Goal: Information Seeking & Learning: Find specific fact

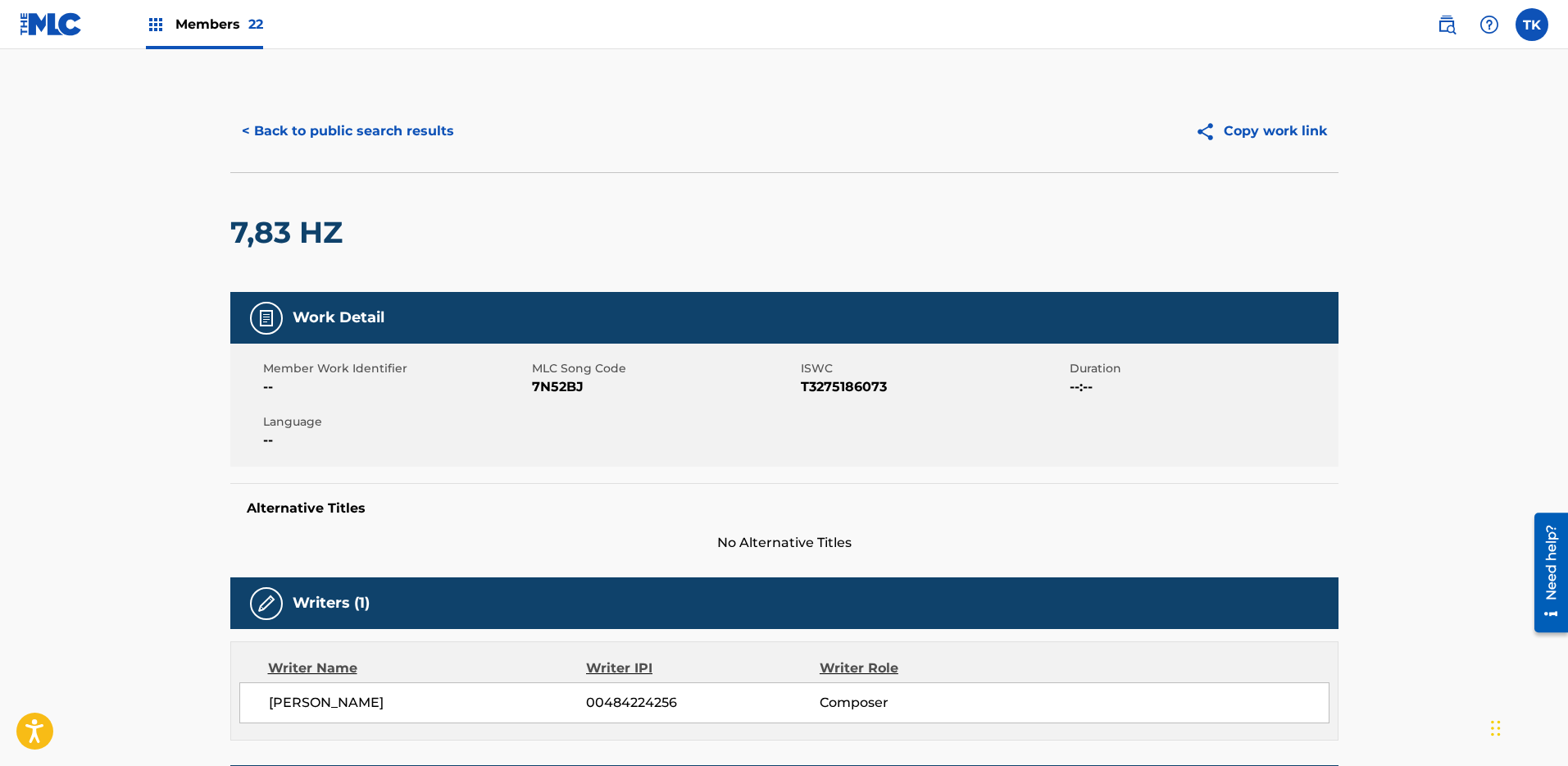
click at [334, 130] on button "< Back to public search results" at bounding box center [348, 131] width 235 height 41
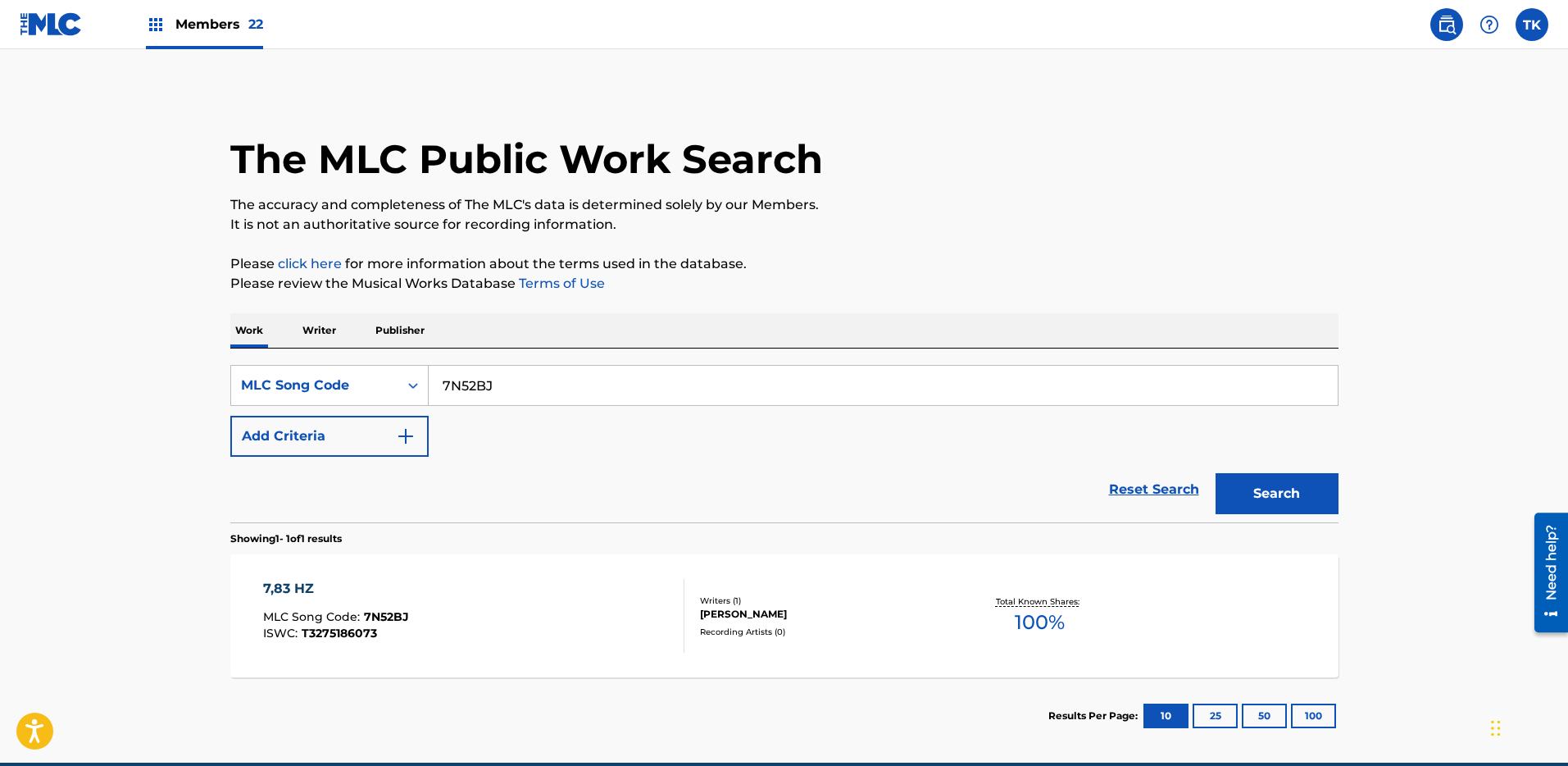
click at [494, 392] on input "7N52BJ" at bounding box center [883, 385] width 909 height 39
paste input "T3258608123"
type input "T3258608123"
click at [386, 374] on div "MLC Song Code" at bounding box center [315, 386] width 167 height 31
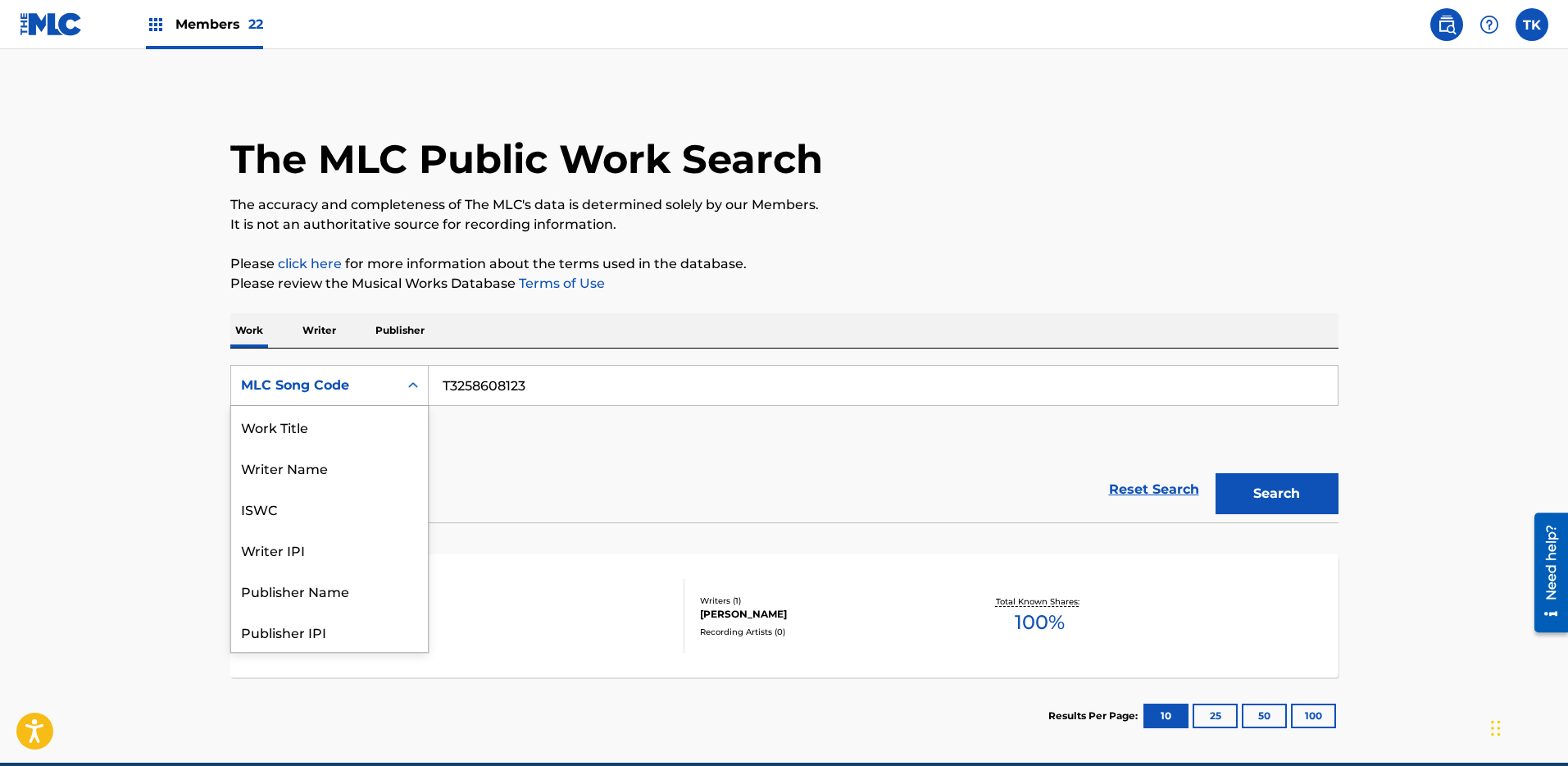
scroll to position [82, 0]
click at [383, 425] on div "ISWC" at bounding box center [330, 426] width 196 height 41
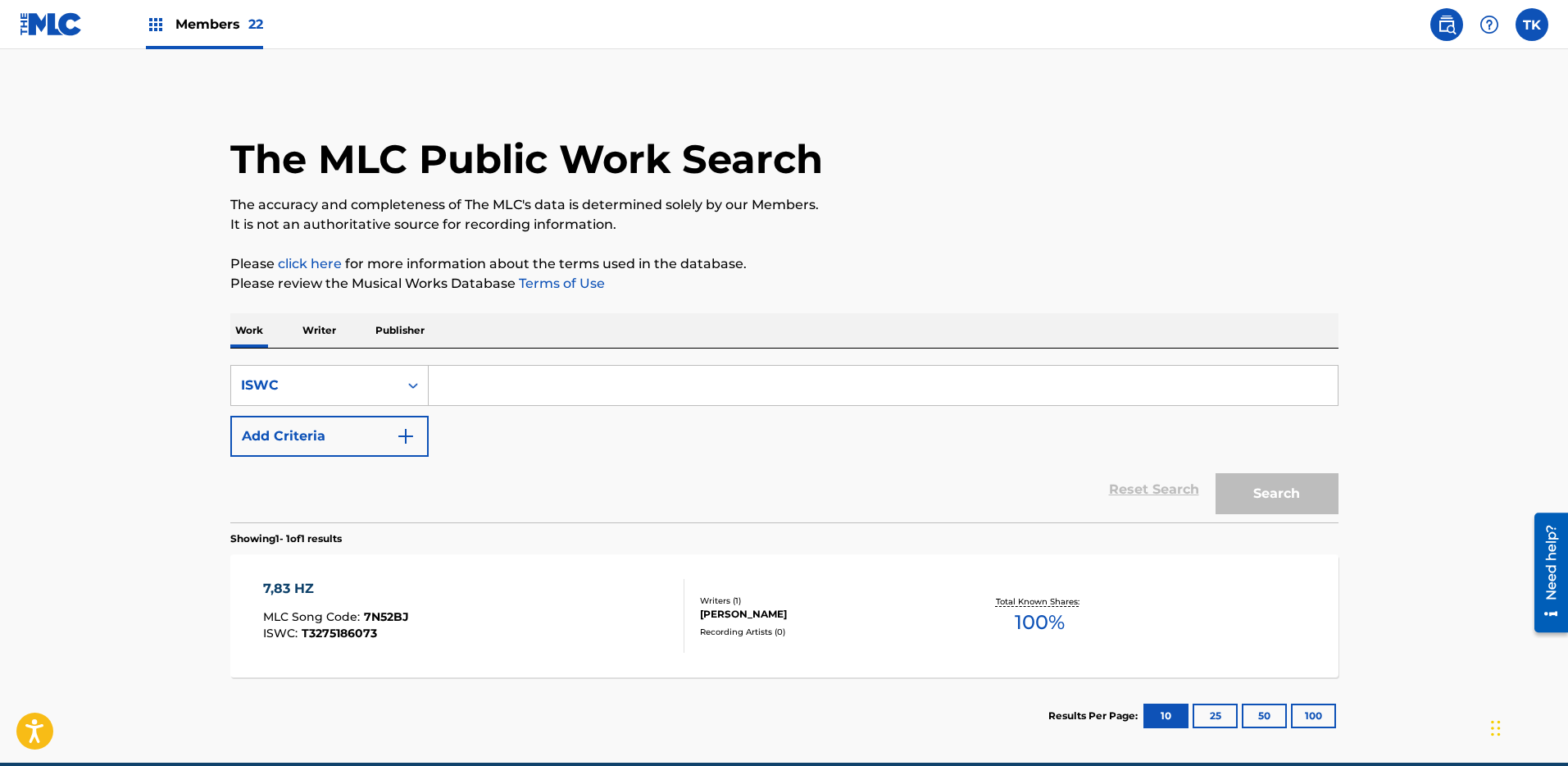
click at [1350, 502] on div "The MLC Public Work Search The accuracy and completeness of The MLC's data is d…" at bounding box center [784, 422] width 1148 height 664
click at [1225, 400] on input "Search Form" at bounding box center [883, 385] width 909 height 39
paste input "T3258608123"
click at [1267, 489] on button "Search" at bounding box center [1277, 493] width 123 height 41
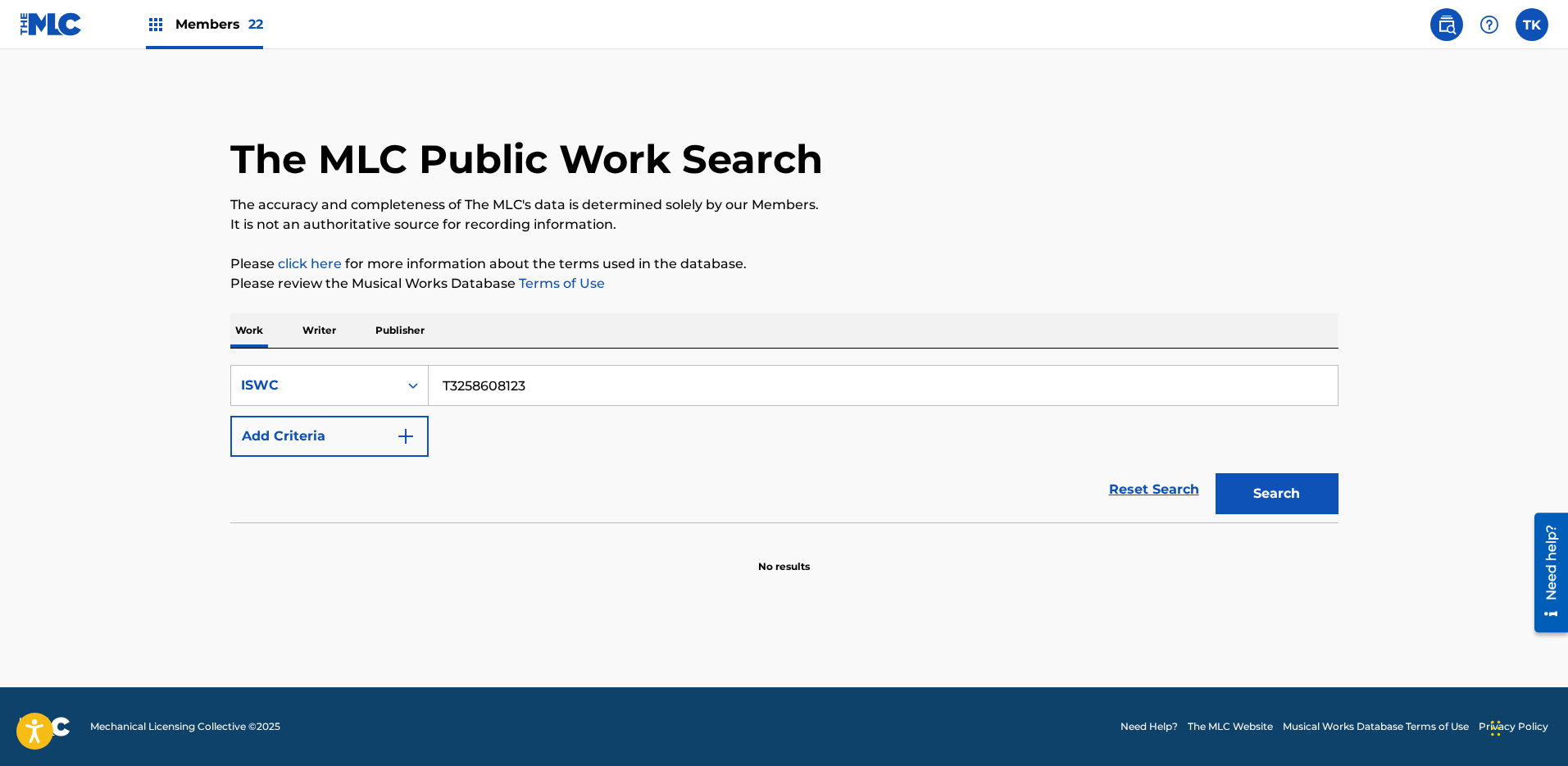
click at [528, 393] on input "T3258608123" at bounding box center [883, 385] width 909 height 39
paste input "LO DEJO TODO"
type input "LO DEJO TODO"
drag, startPoint x: 379, startPoint y: 386, endPoint x: 377, endPoint y: 400, distance: 14.1
click at [379, 386] on div "ISWC" at bounding box center [315, 385] width 148 height 19
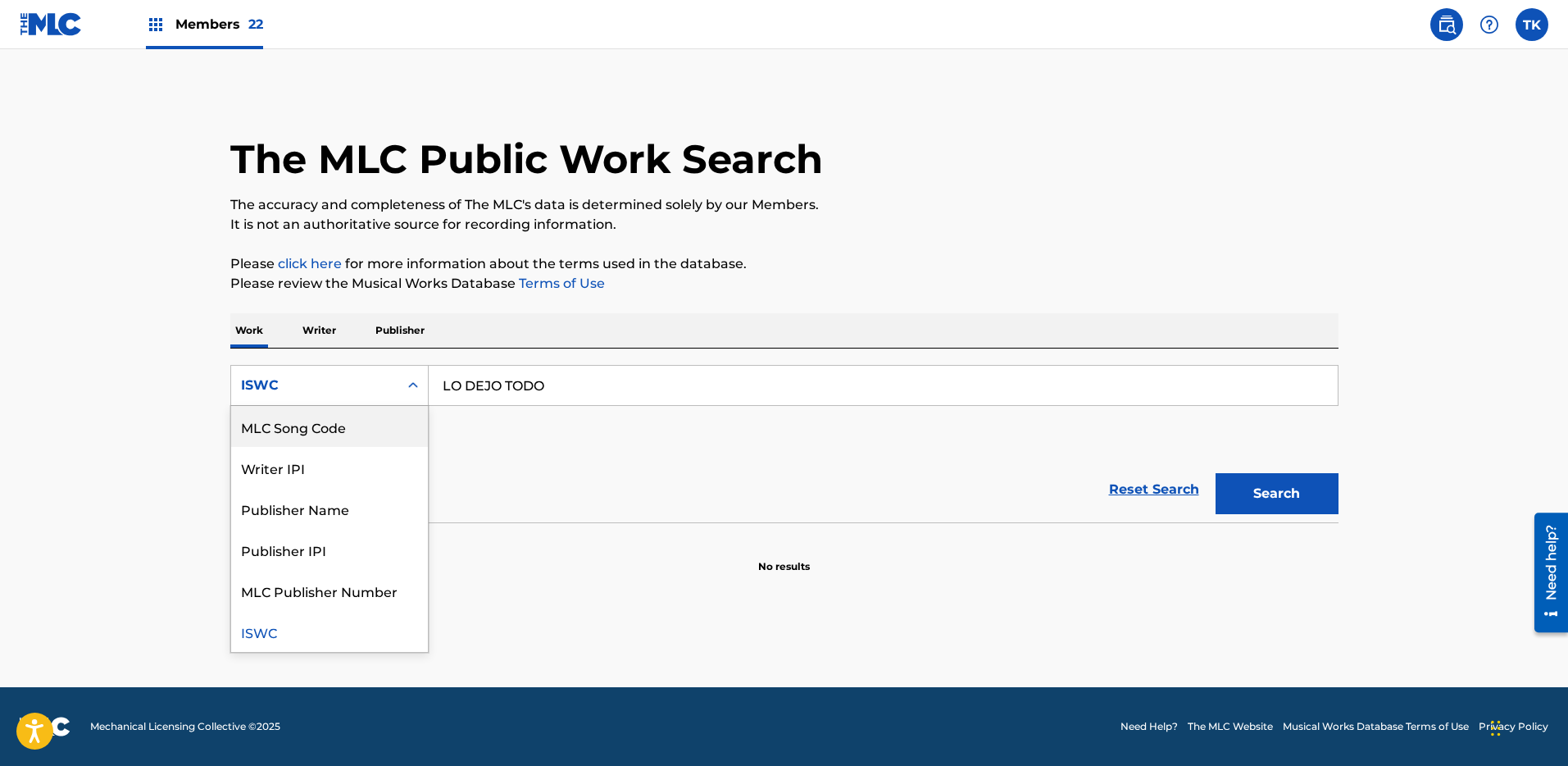
scroll to position [0, 0]
click at [367, 431] on div "Work Title" at bounding box center [330, 426] width 196 height 41
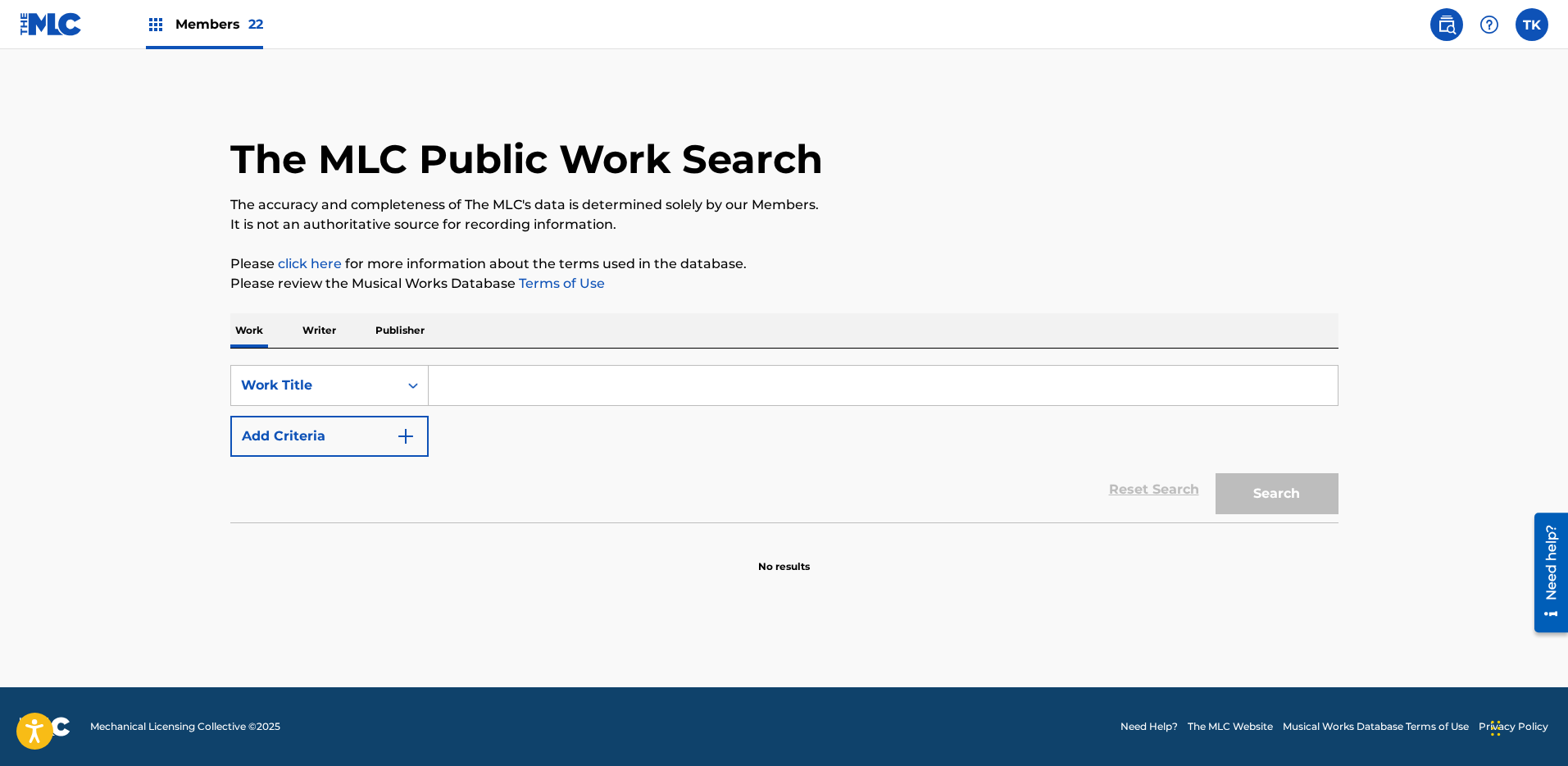
click at [491, 393] on input "Search Form" at bounding box center [883, 385] width 909 height 39
paste input "LO DEJO TODO"
type input "LO DEJO TODO"
click at [394, 434] on button "Add Criteria" at bounding box center [330, 436] width 198 height 41
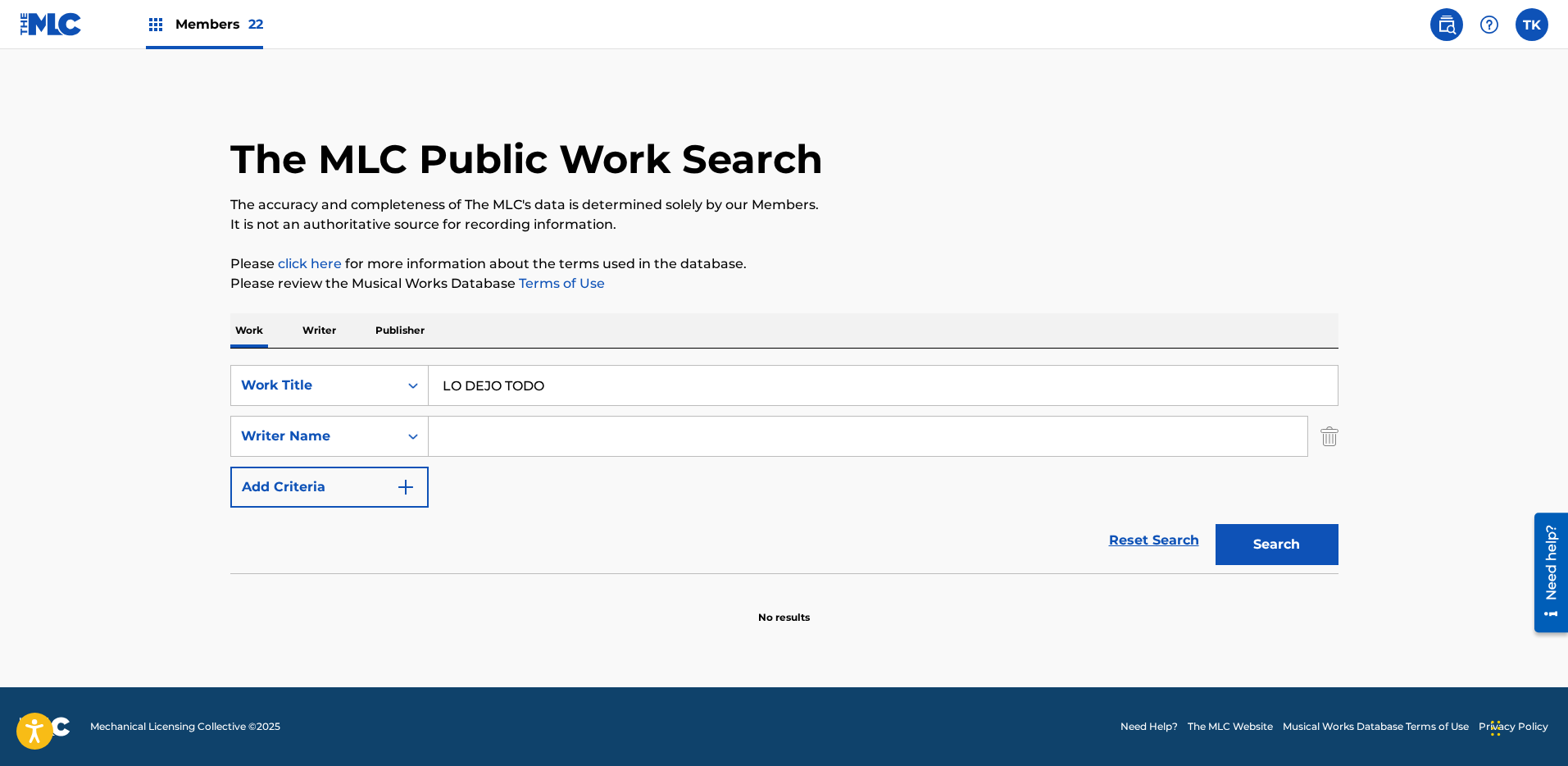
click at [502, 442] on input "Search Form" at bounding box center [868, 436] width 879 height 39
type input "Vilar"
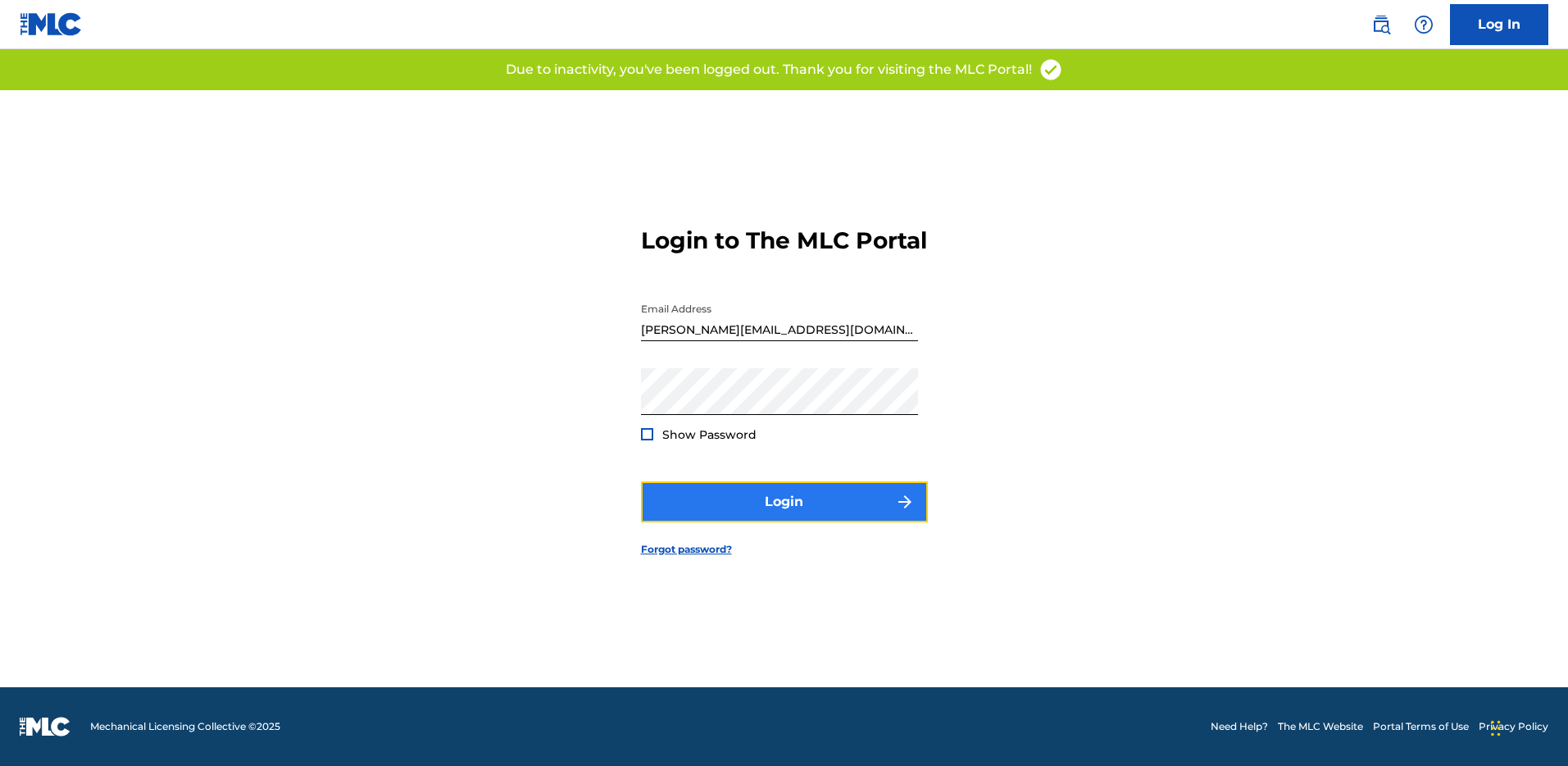
click at [811, 501] on button "Login" at bounding box center [784, 501] width 287 height 41
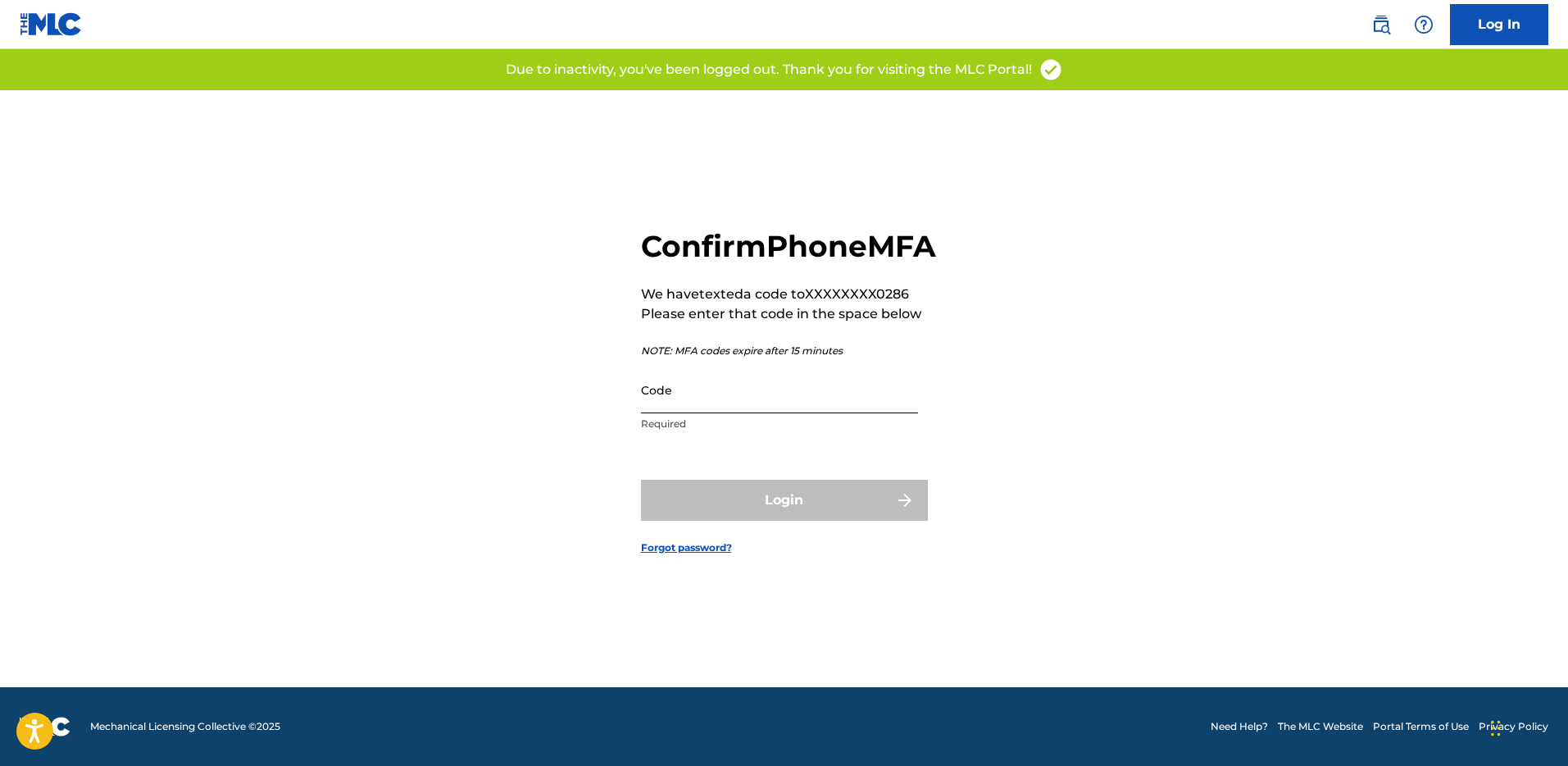
click at [790, 413] on input "Code" at bounding box center [779, 389] width 277 height 47
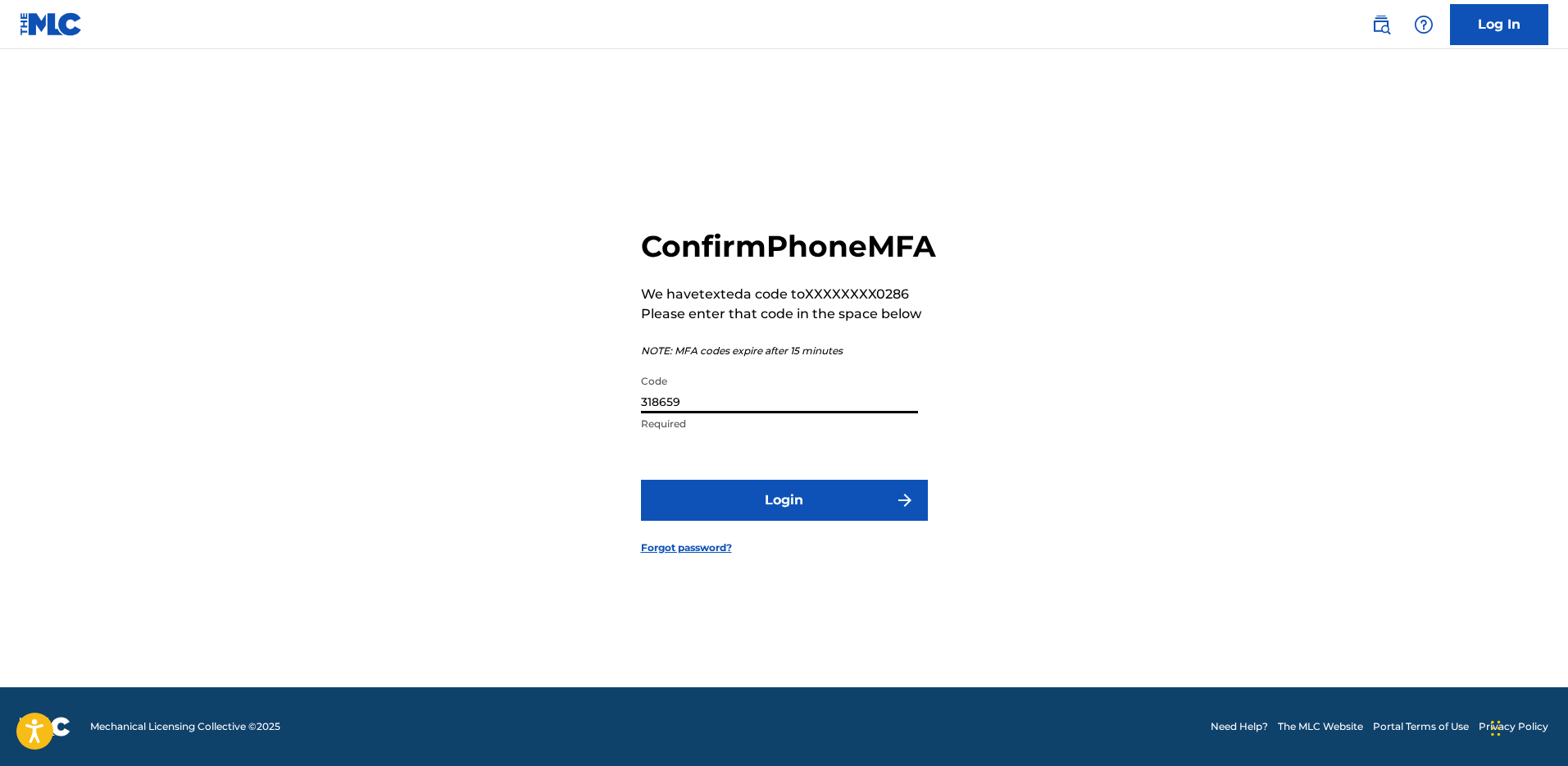
type input "318659"
click at [641, 479] on button "Login" at bounding box center [784, 500] width 287 height 41
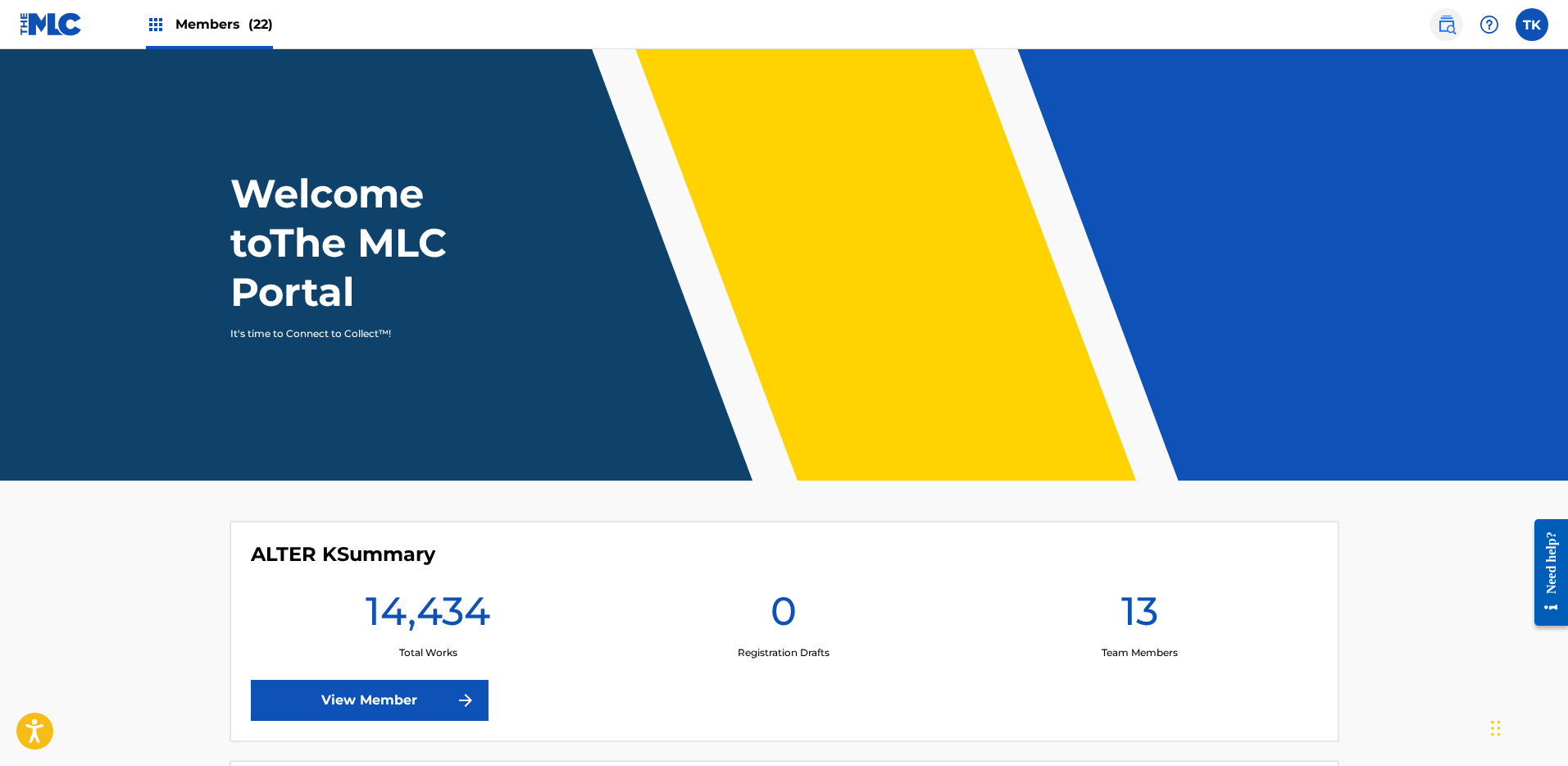
click at [1433, 21] on link at bounding box center [1447, 25] width 33 height 33
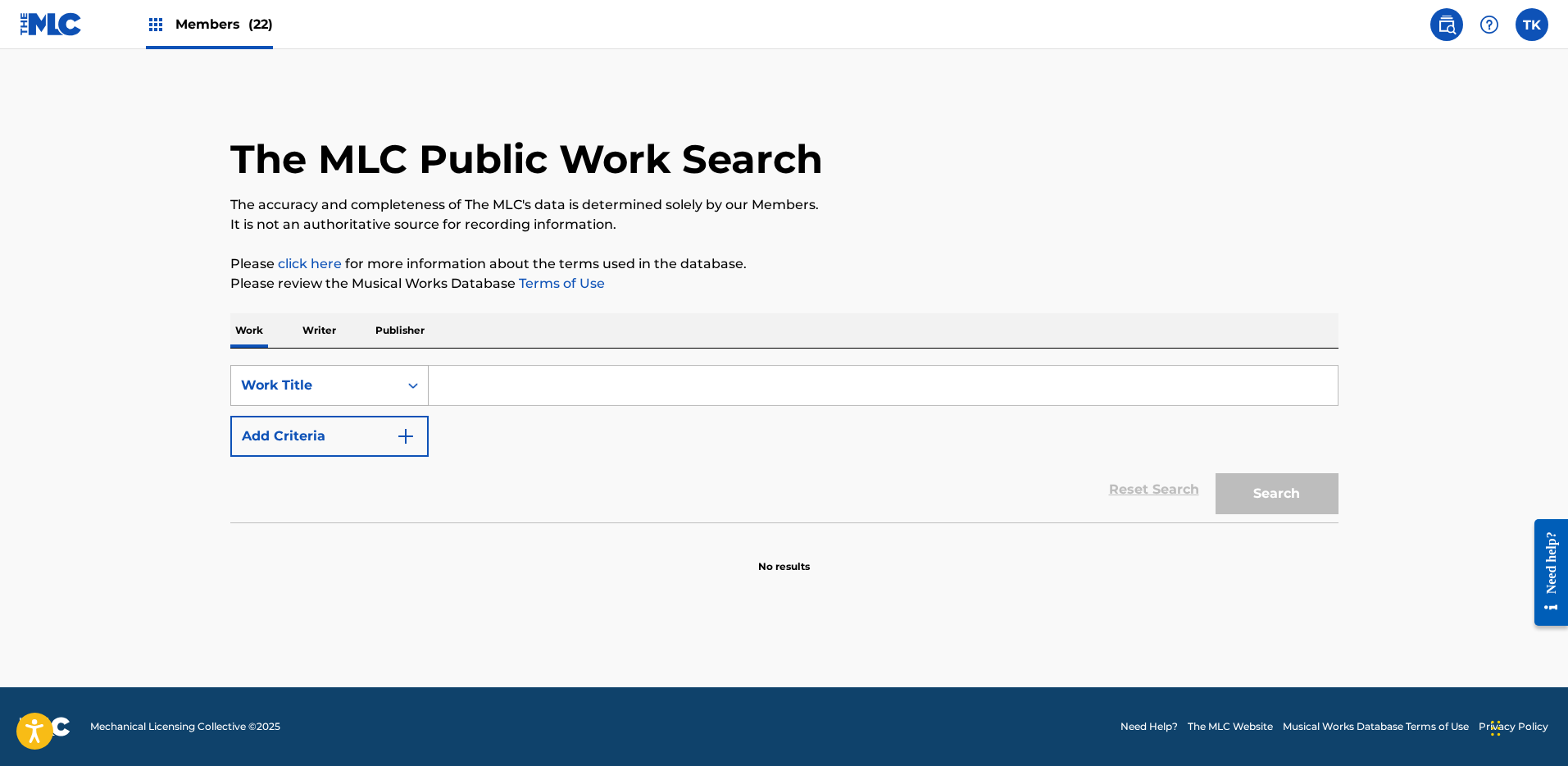
click at [380, 390] on div "Work Title" at bounding box center [315, 385] width 148 height 19
click at [517, 388] on input "Search Form" at bounding box center [883, 385] width 909 height 39
paste input "LO DEJO TODO"
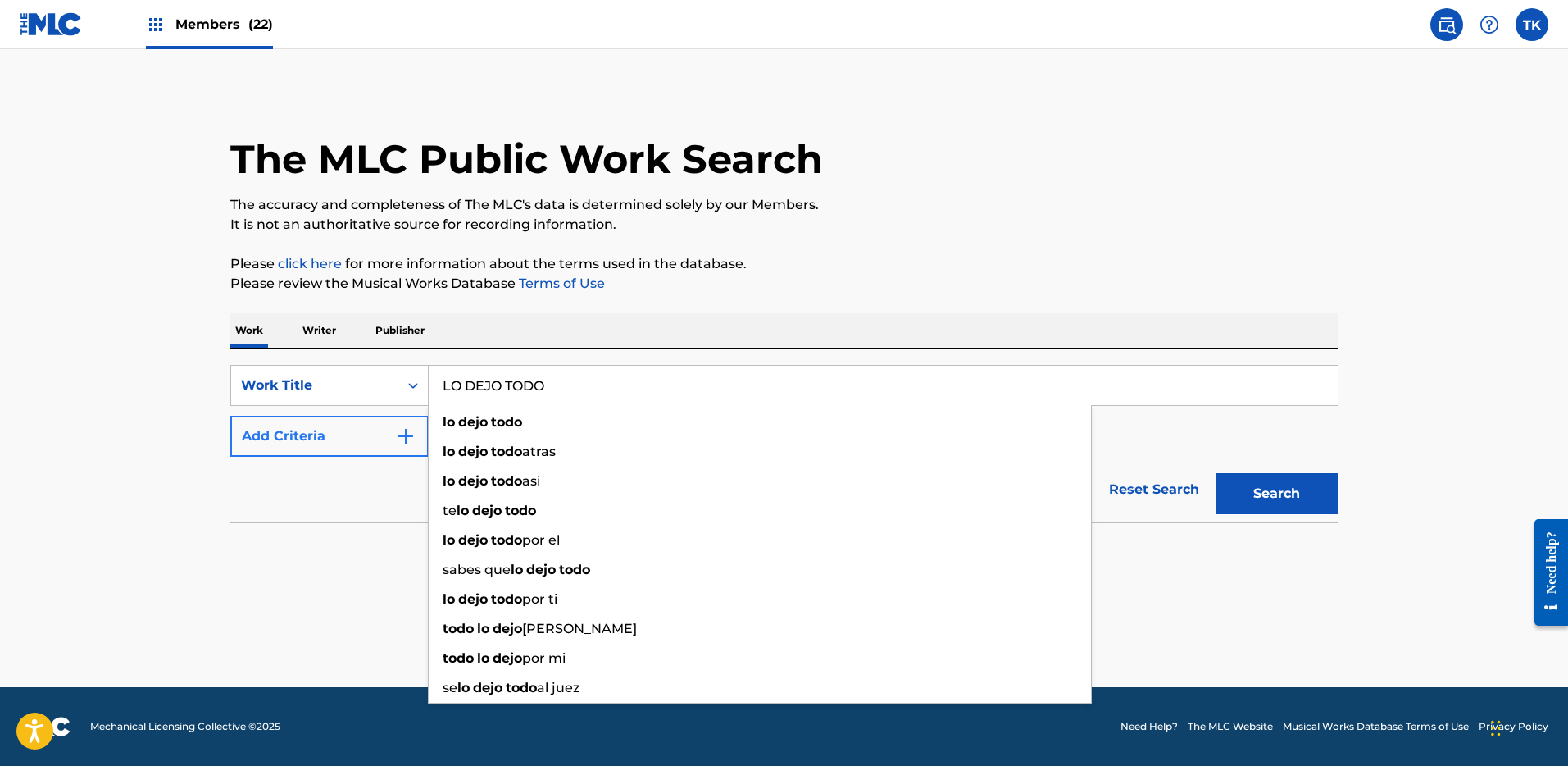
type input "LO DEJO TODO"
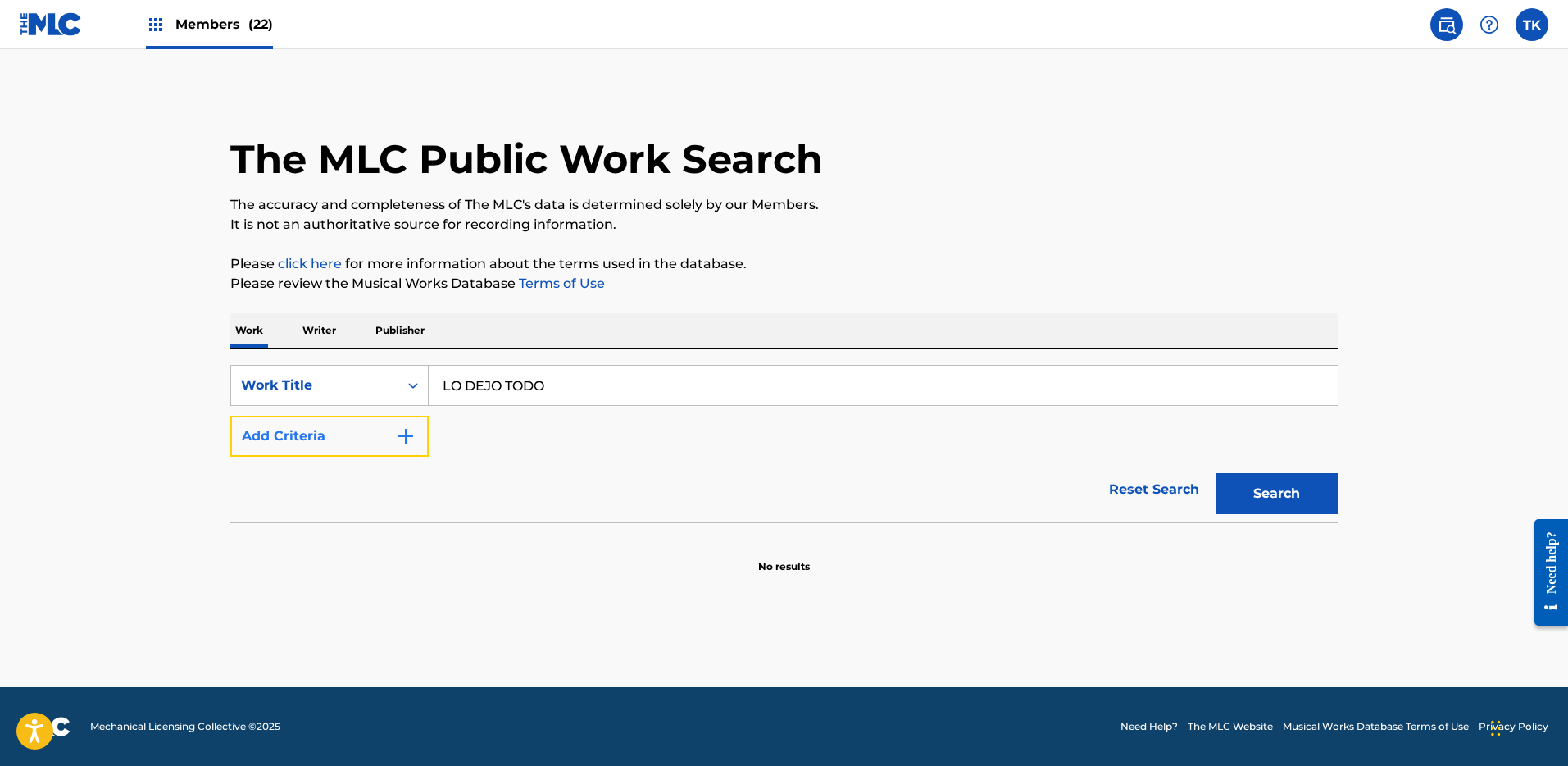
click at [398, 434] on img "Search Form" at bounding box center [405, 435] width 19 height 19
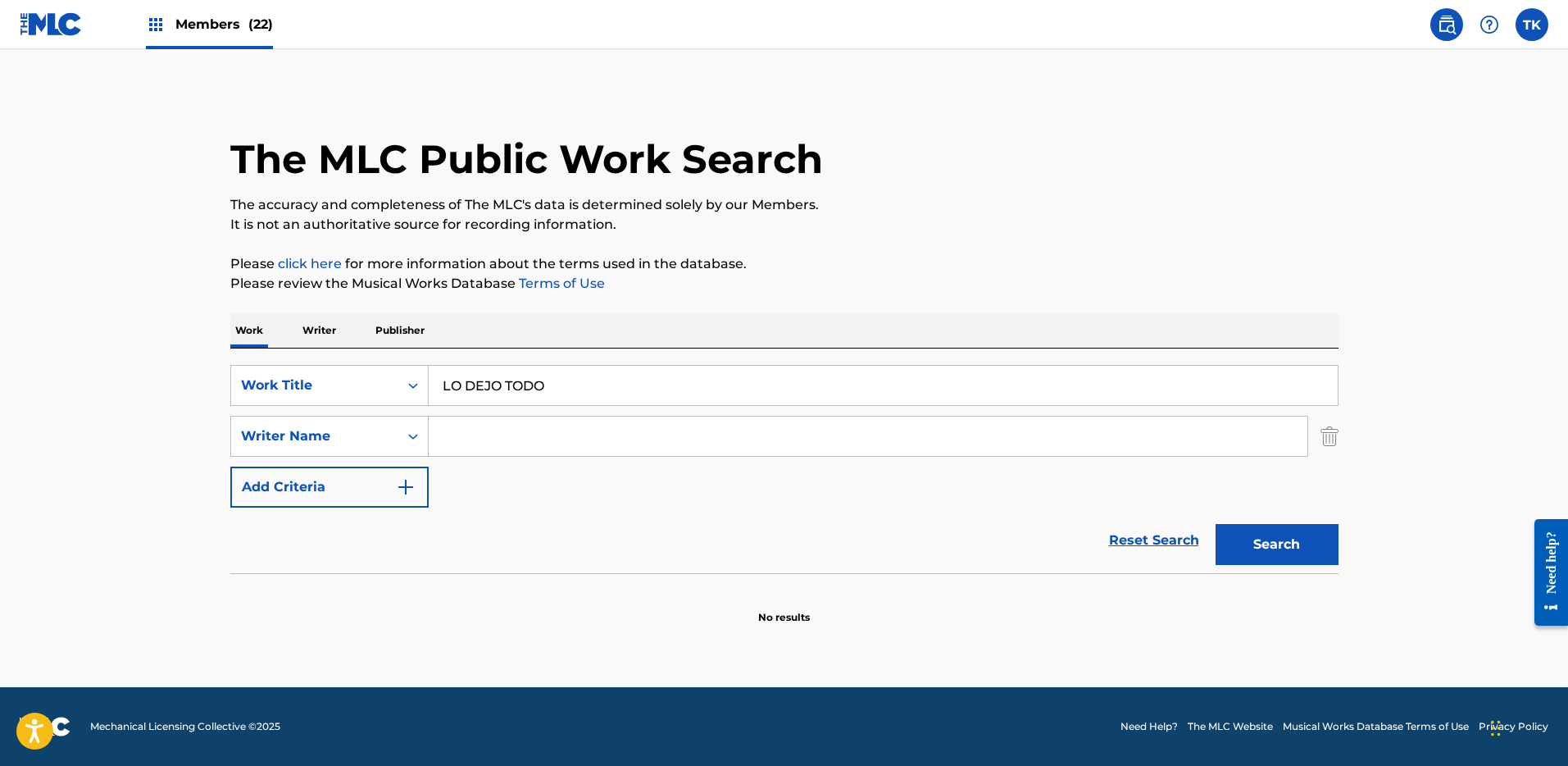
click at [510, 427] on input "Search Form" at bounding box center [868, 436] width 879 height 39
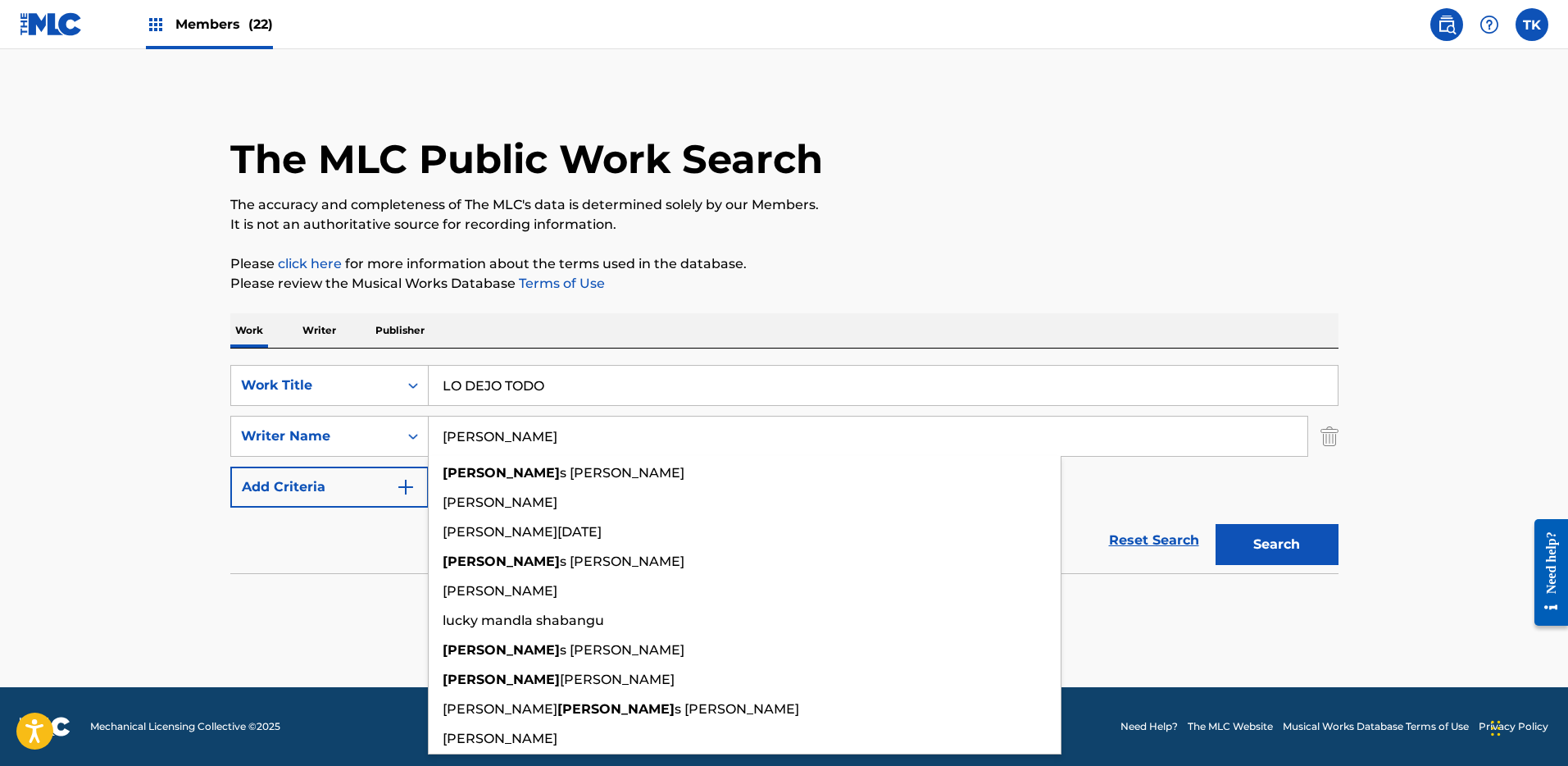
type input "Lucas"
click at [1215, 524] on button "Search" at bounding box center [1277, 545] width 123 height 41
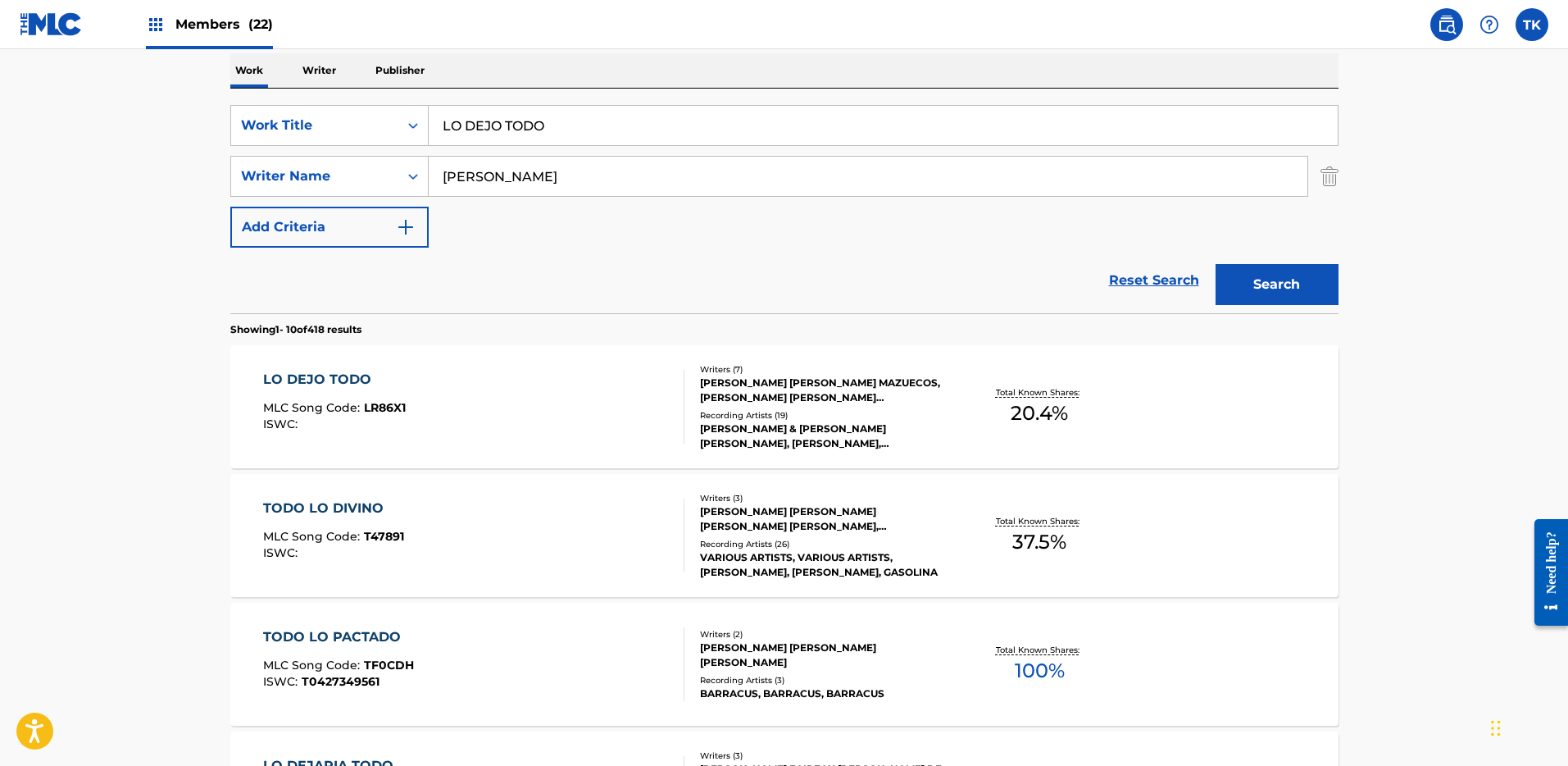
scroll to position [344, 0]
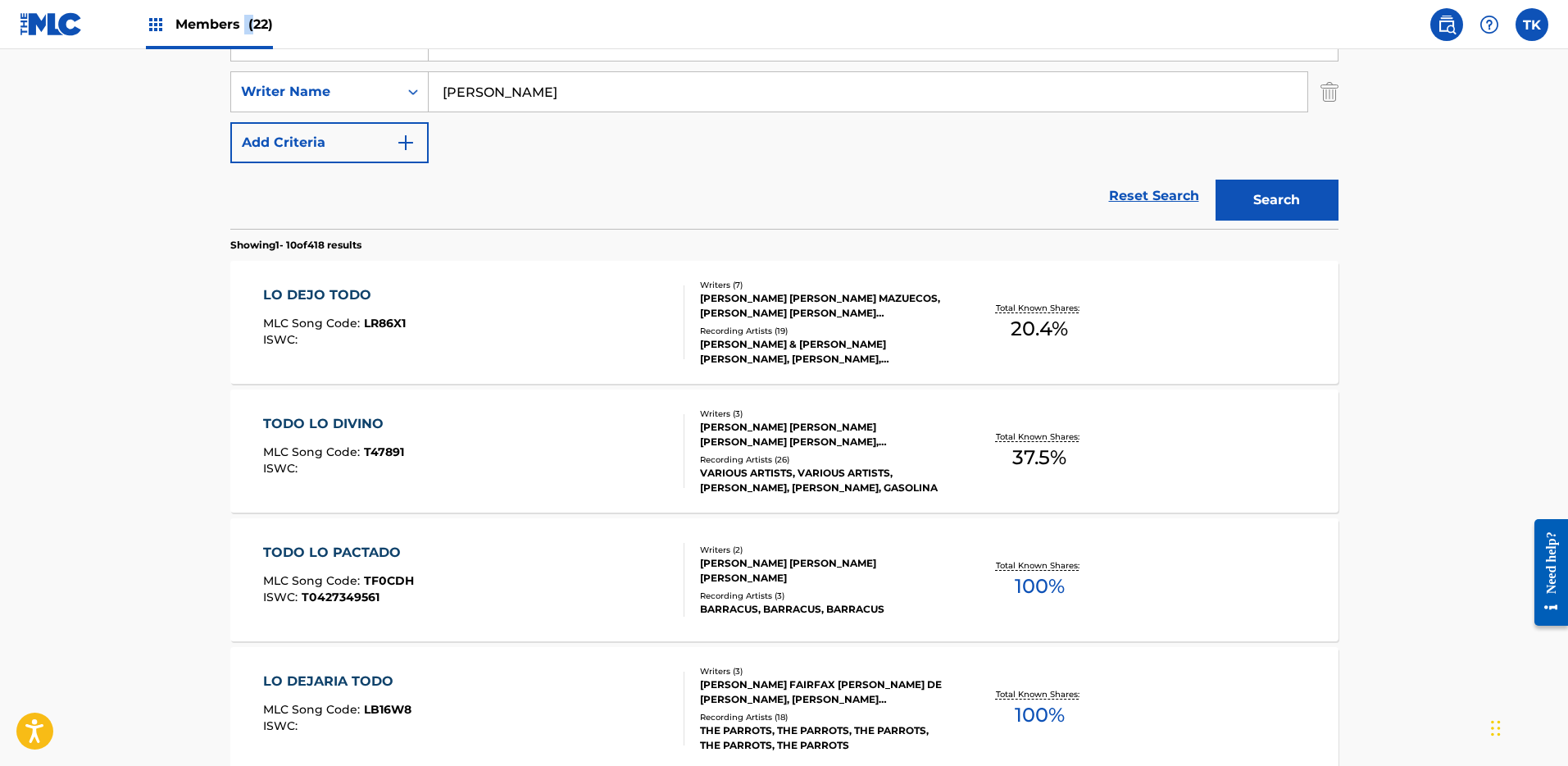
click at [241, 24] on span "Members (22)" at bounding box center [224, 24] width 97 height 19
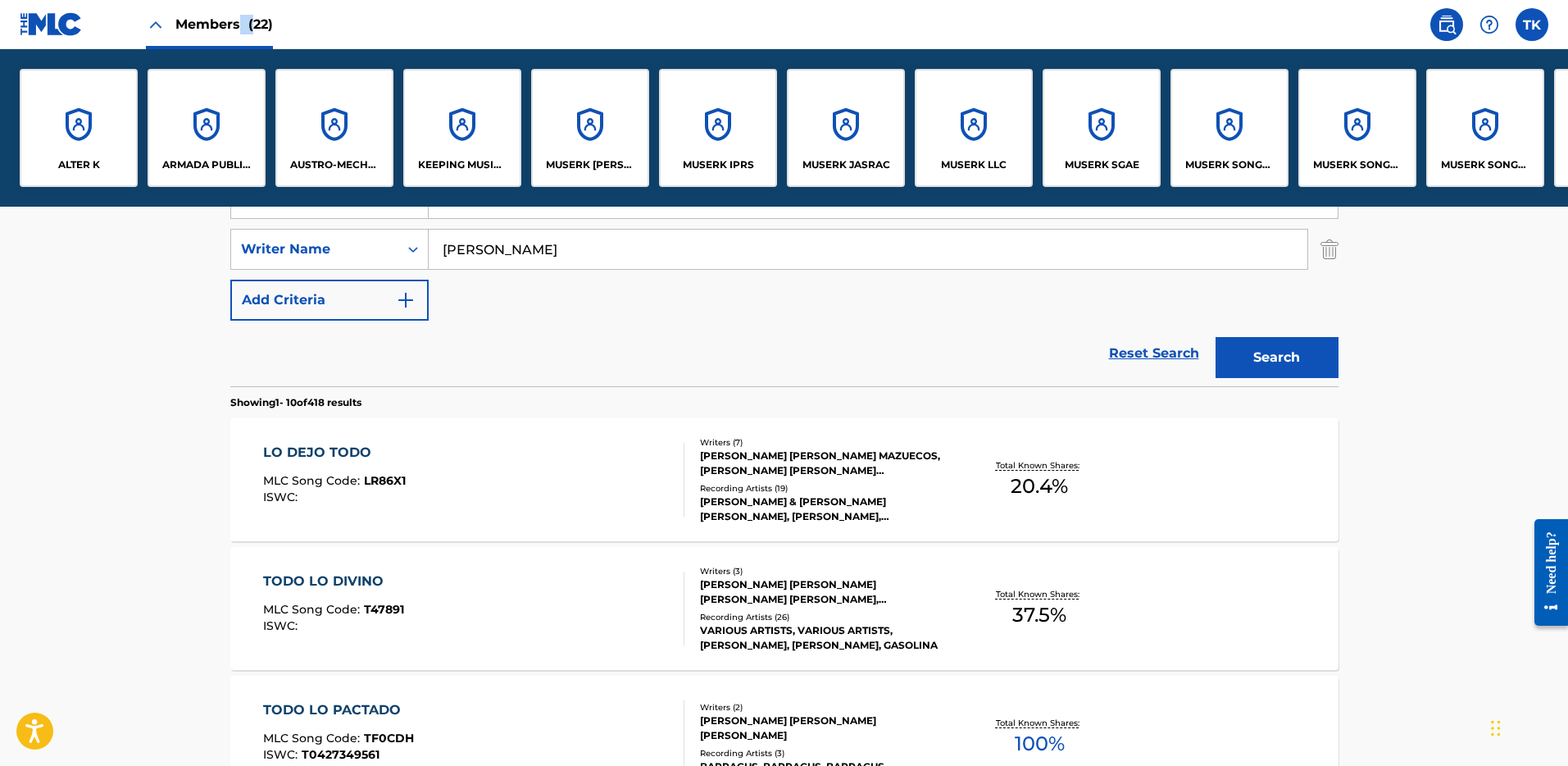
scroll to position [502, 0]
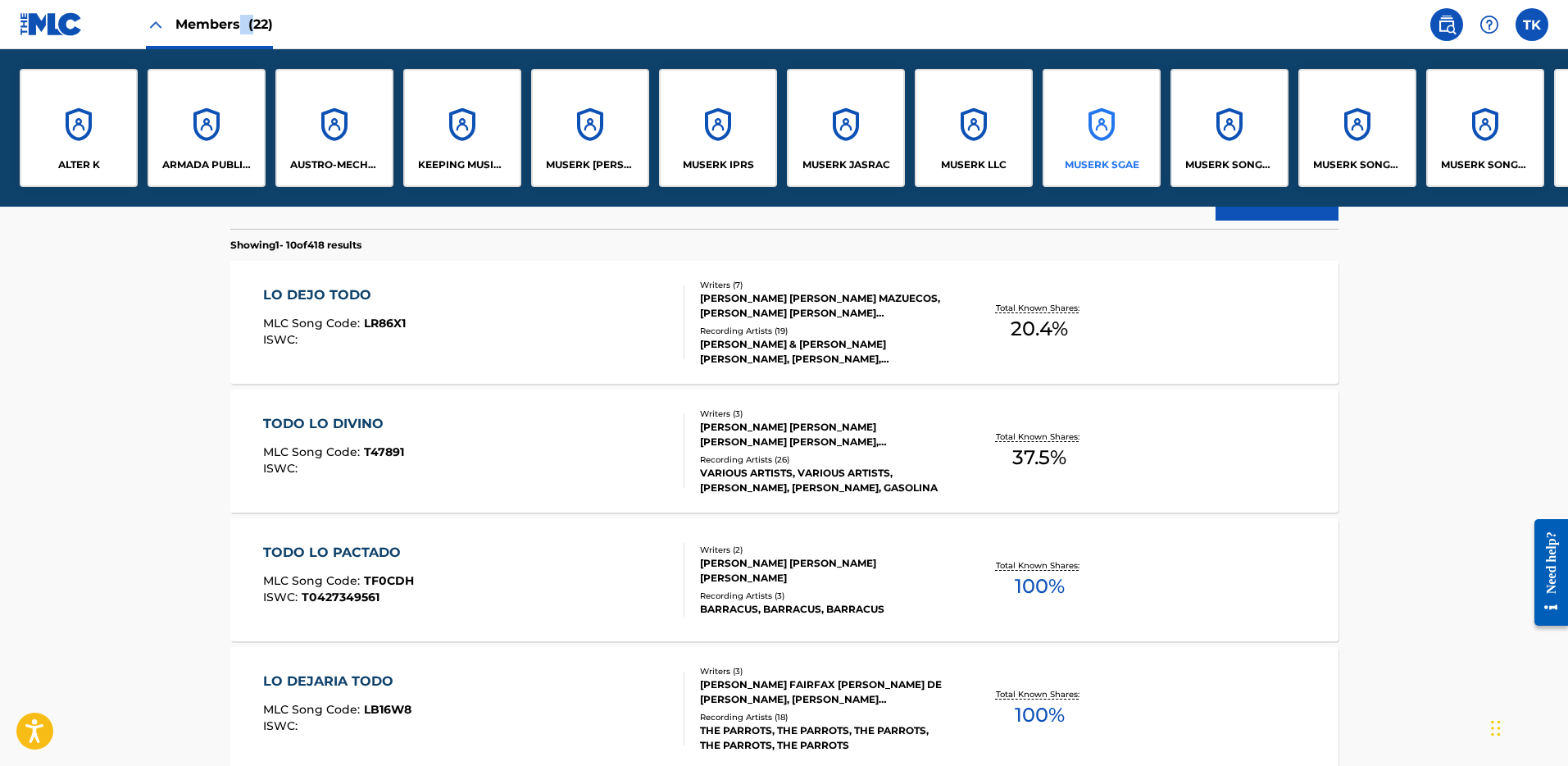
click at [1069, 141] on div "MUSERK SGAE" at bounding box center [1102, 128] width 118 height 118
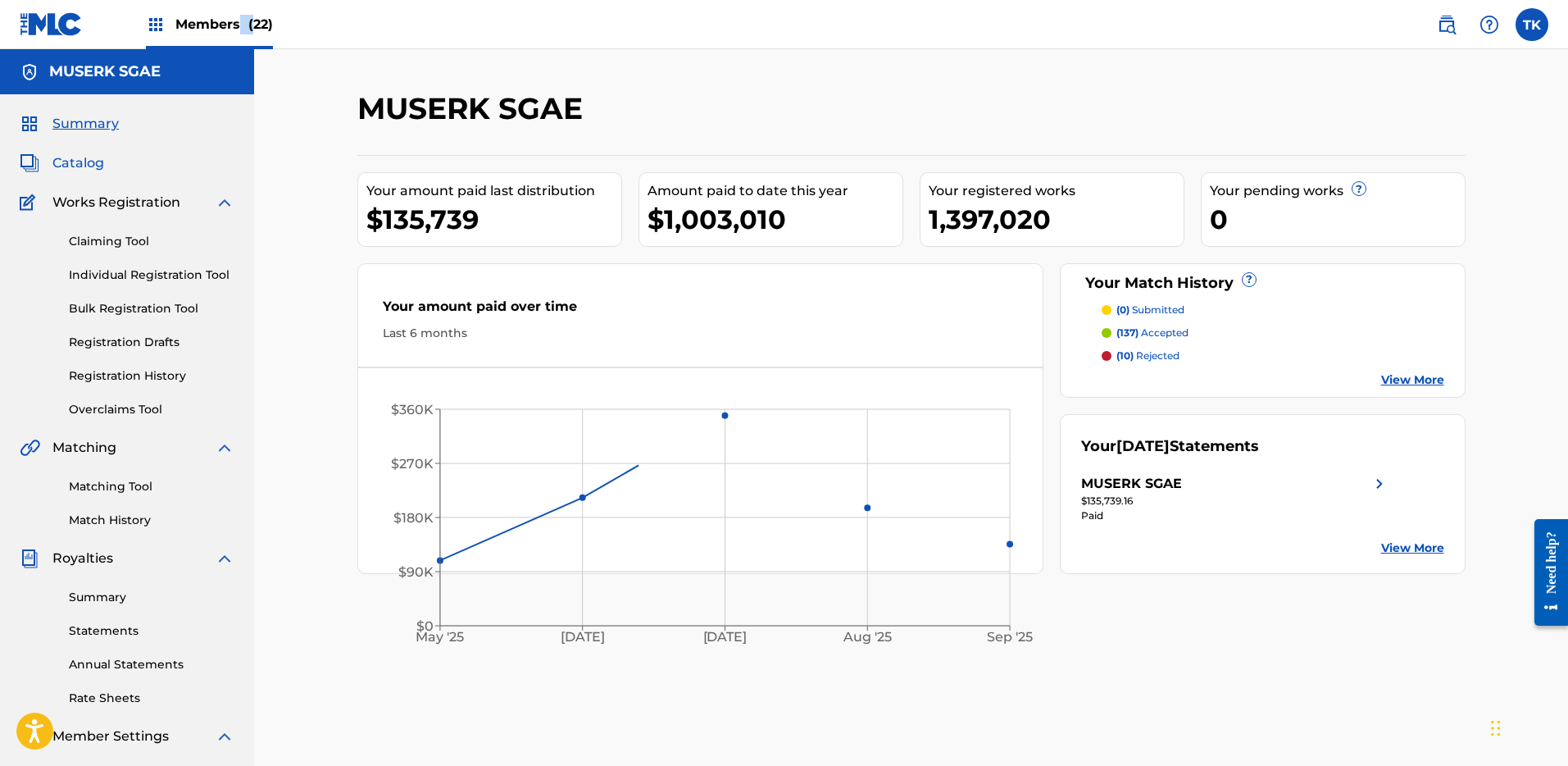
click at [98, 162] on span "Catalog" at bounding box center [78, 163] width 51 height 19
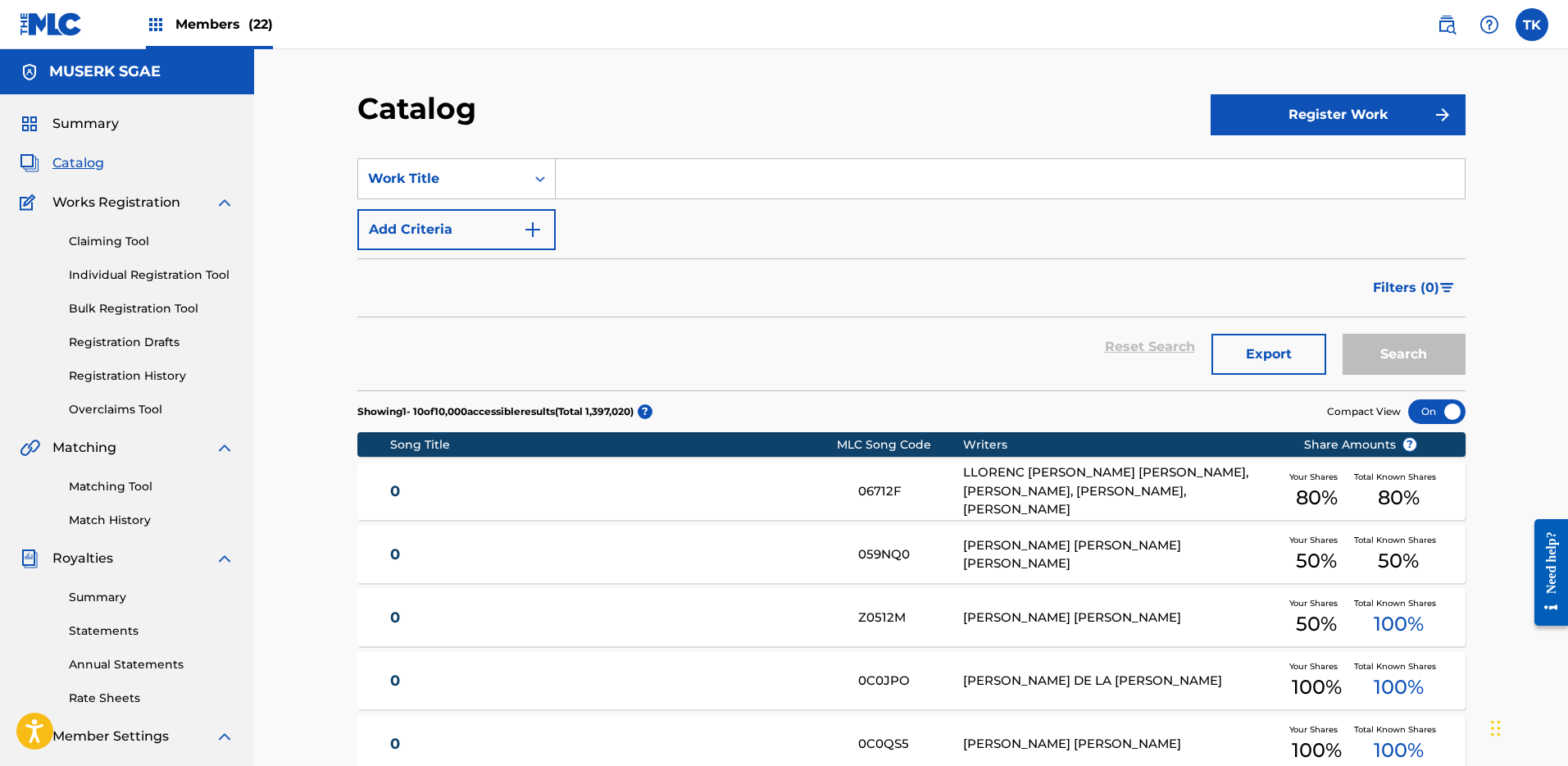
click at [693, 187] on input "Search Form" at bounding box center [1010, 178] width 909 height 39
paste input "LO DEJO TODO"
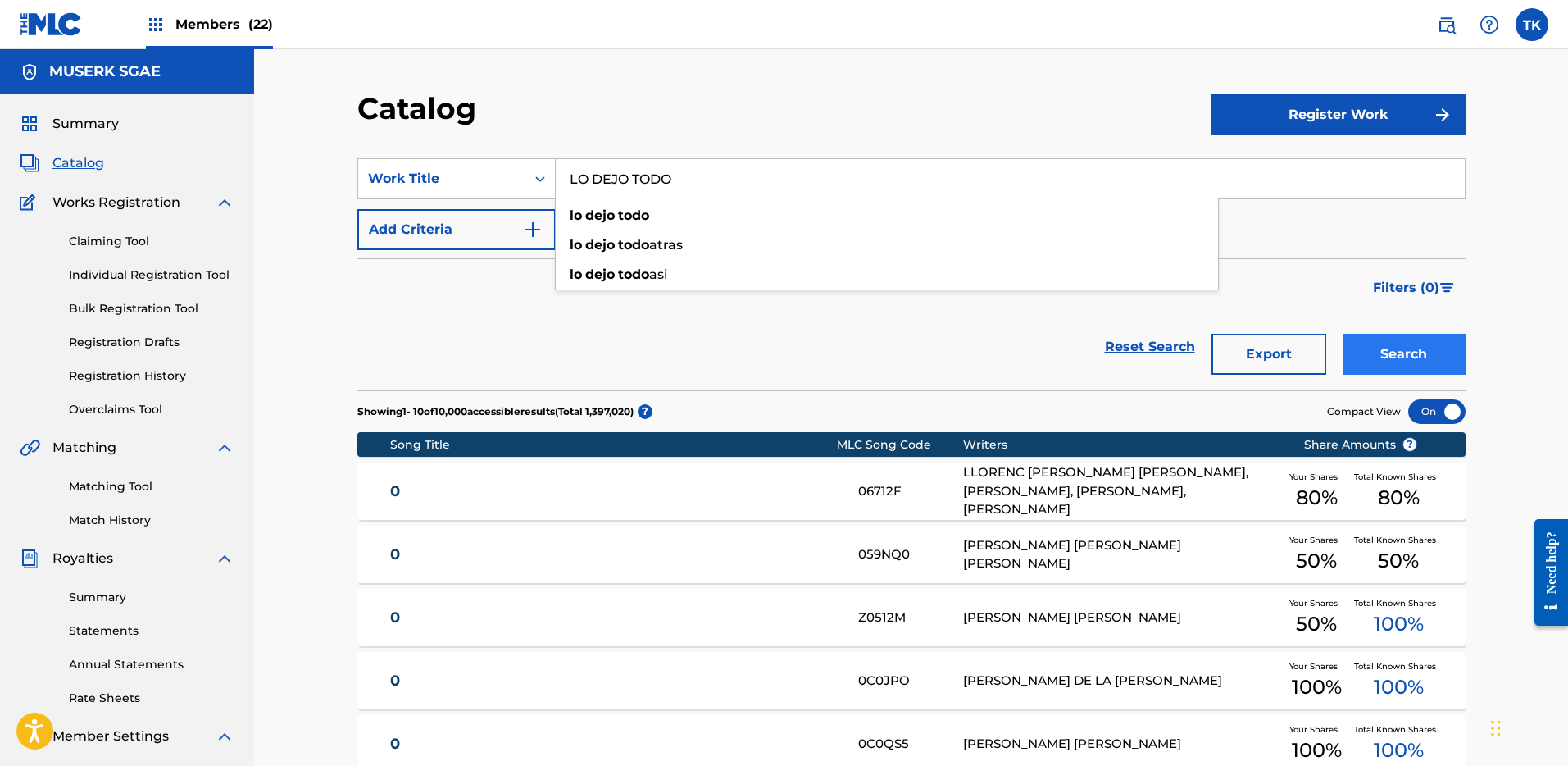
type input "LO DEJO TODO"
click at [1408, 342] on button "Search" at bounding box center [1405, 354] width 123 height 41
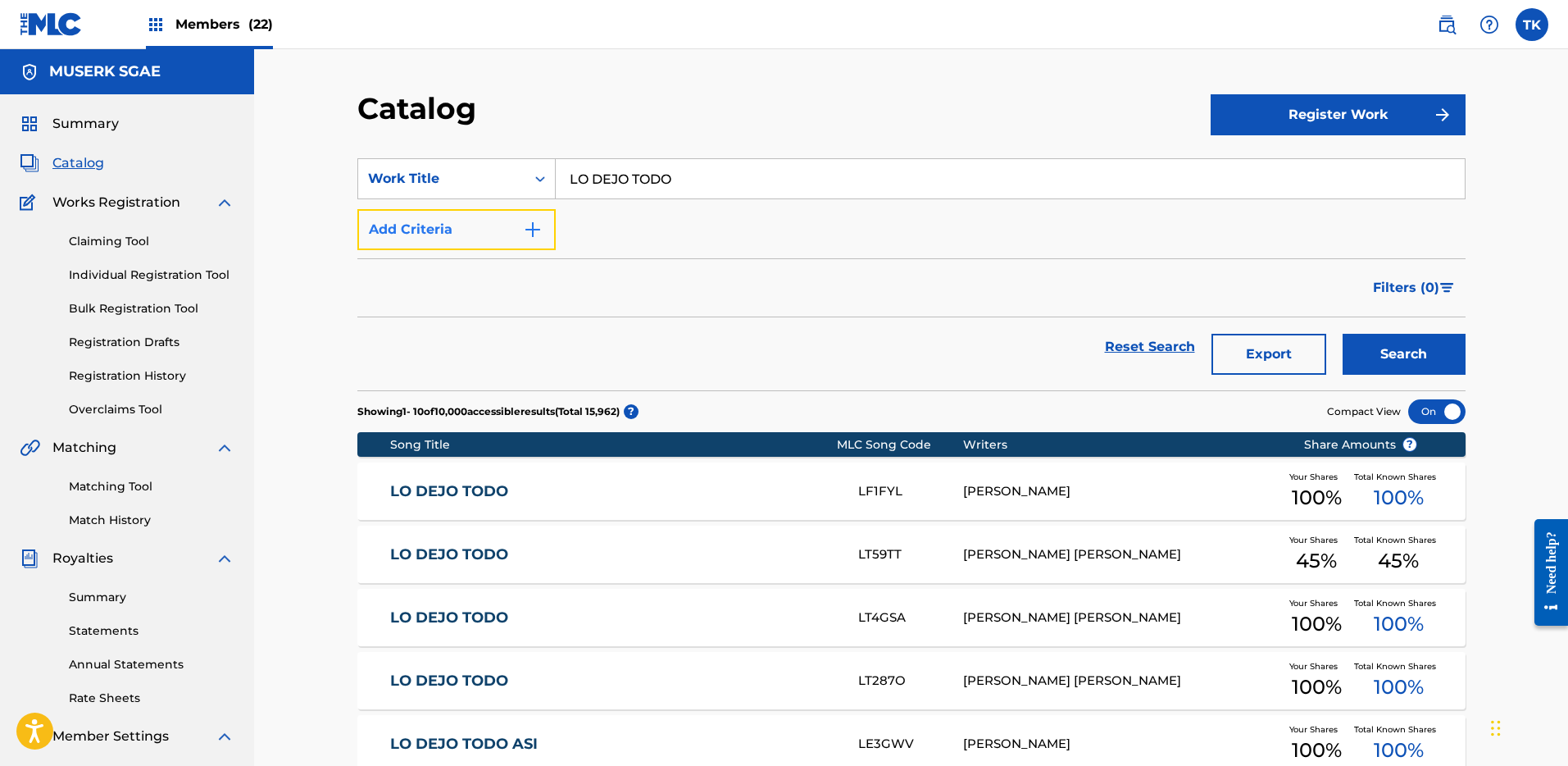
click at [526, 239] on img "Search Form" at bounding box center [532, 229] width 19 height 19
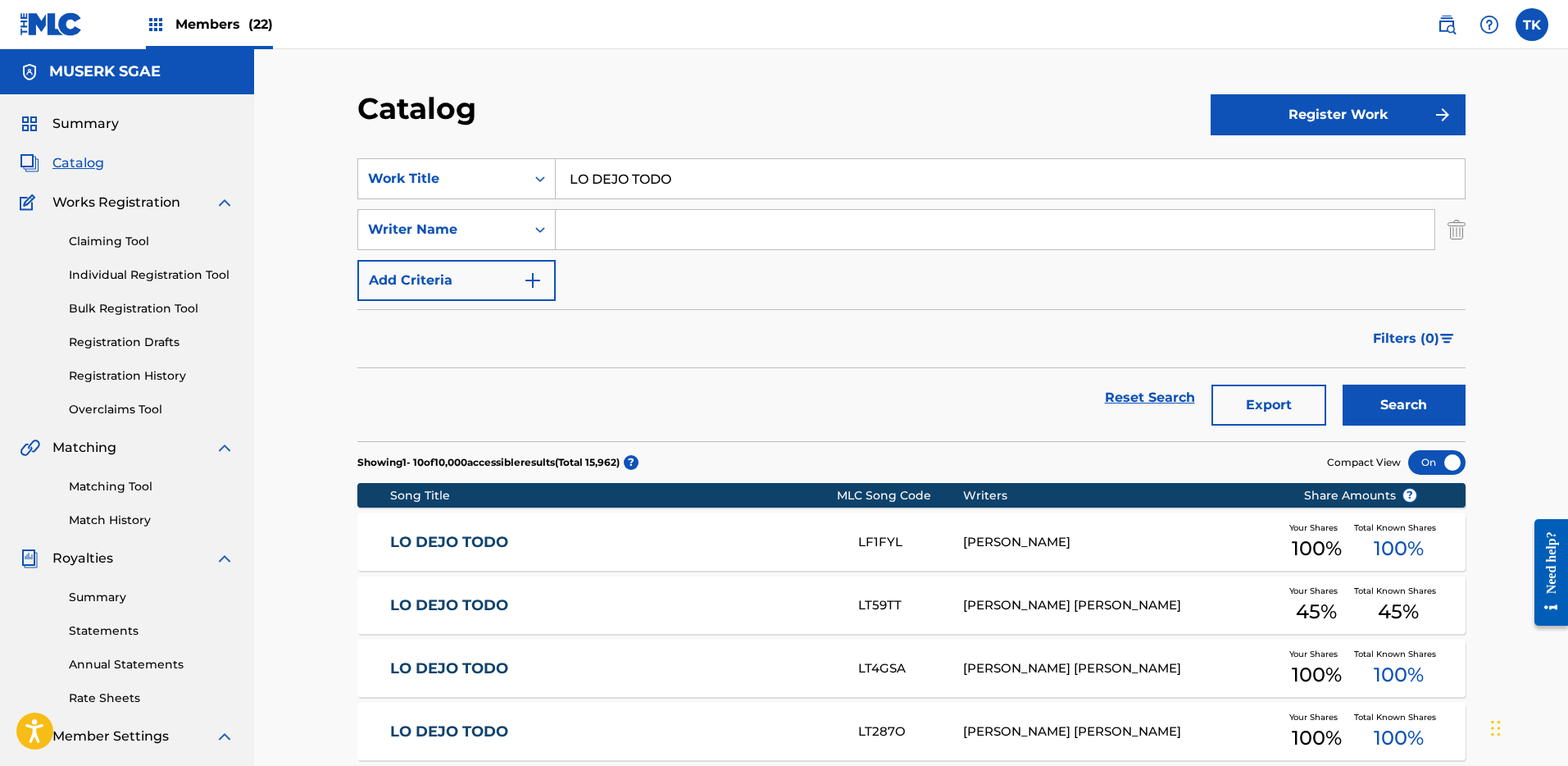
click at [764, 234] on input "Search Form" at bounding box center [994, 230] width 879 height 39
paste input "MAR LUCAS VILAR"
click at [1393, 379] on div "Search" at bounding box center [1400, 398] width 131 height 59
click at [1390, 400] on button "Search" at bounding box center [1405, 405] width 123 height 41
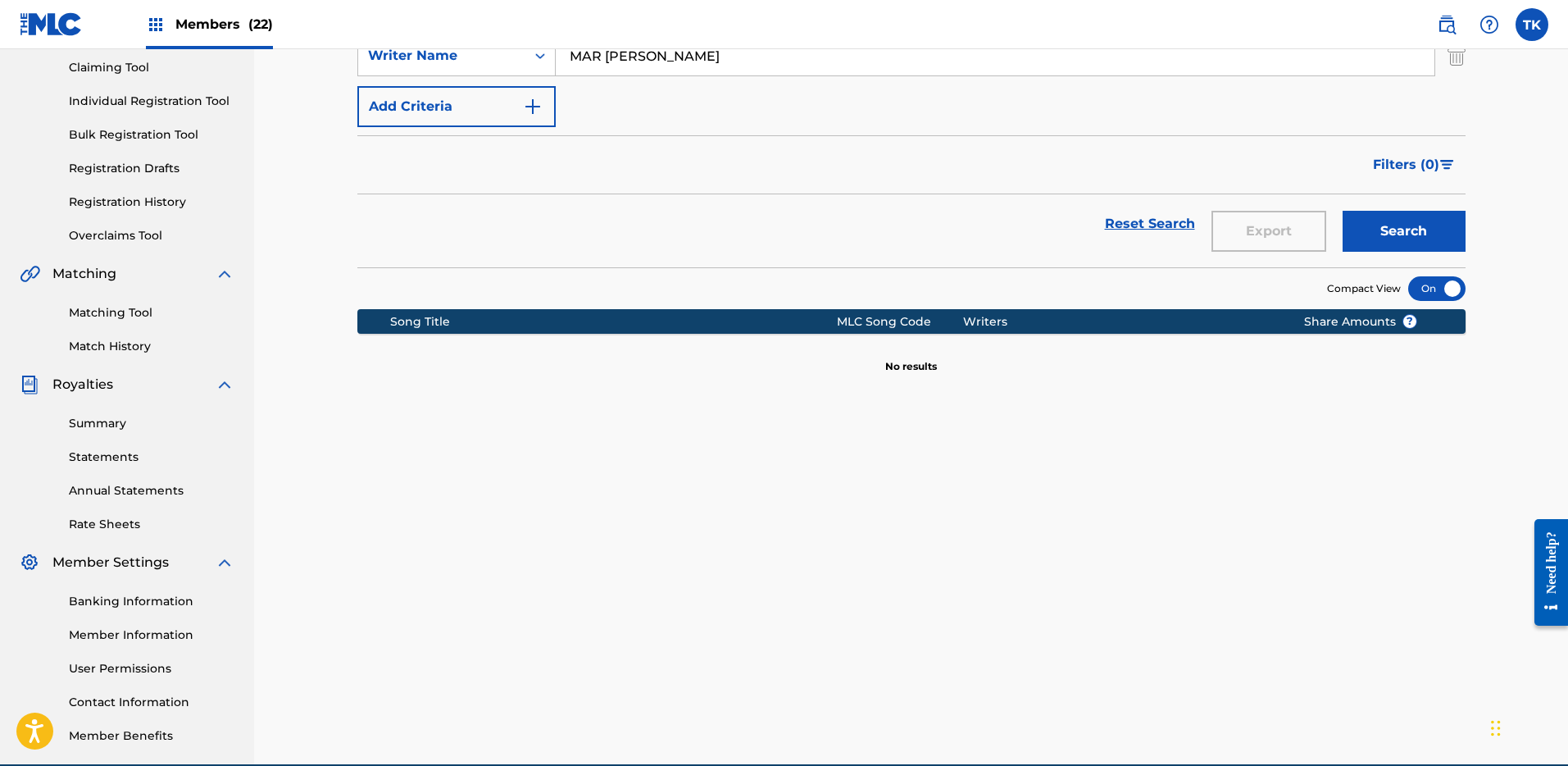
scroll to position [143, 0]
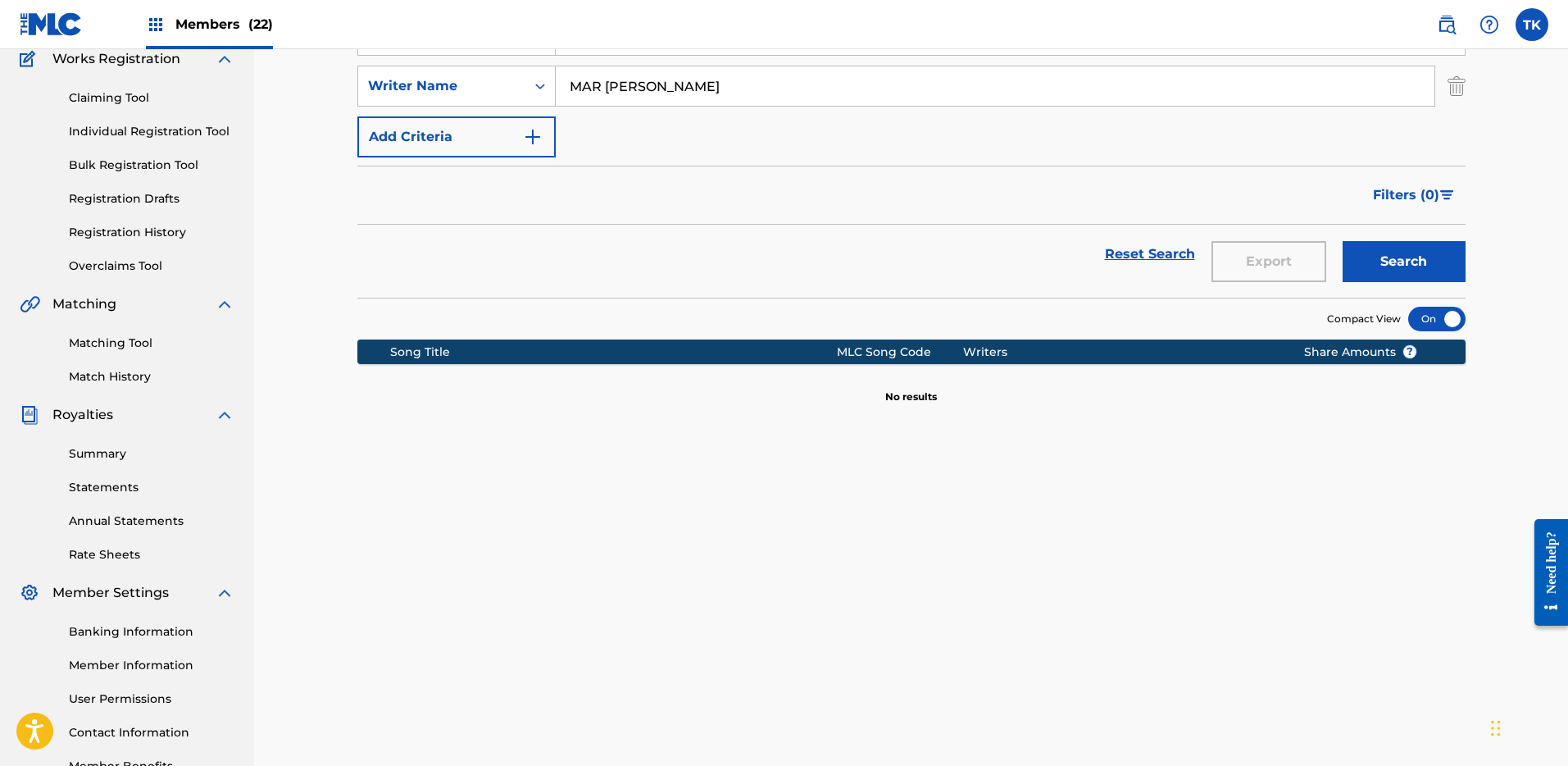
click at [683, 96] on input "MAR LUCAS VILAR" at bounding box center [994, 85] width 879 height 39
click at [601, 84] on input "MAR LUCAS" at bounding box center [994, 85] width 879 height 39
drag, startPoint x: 604, startPoint y: 84, endPoint x: 547, endPoint y: 87, distance: 57.1
click at [547, 87] on div "SearchWithCriteria330c810c-b34d-4e71-b31a-cc99fa97b19d Writer Name MAR LUCAS" at bounding box center [911, 85] width 1108 height 41
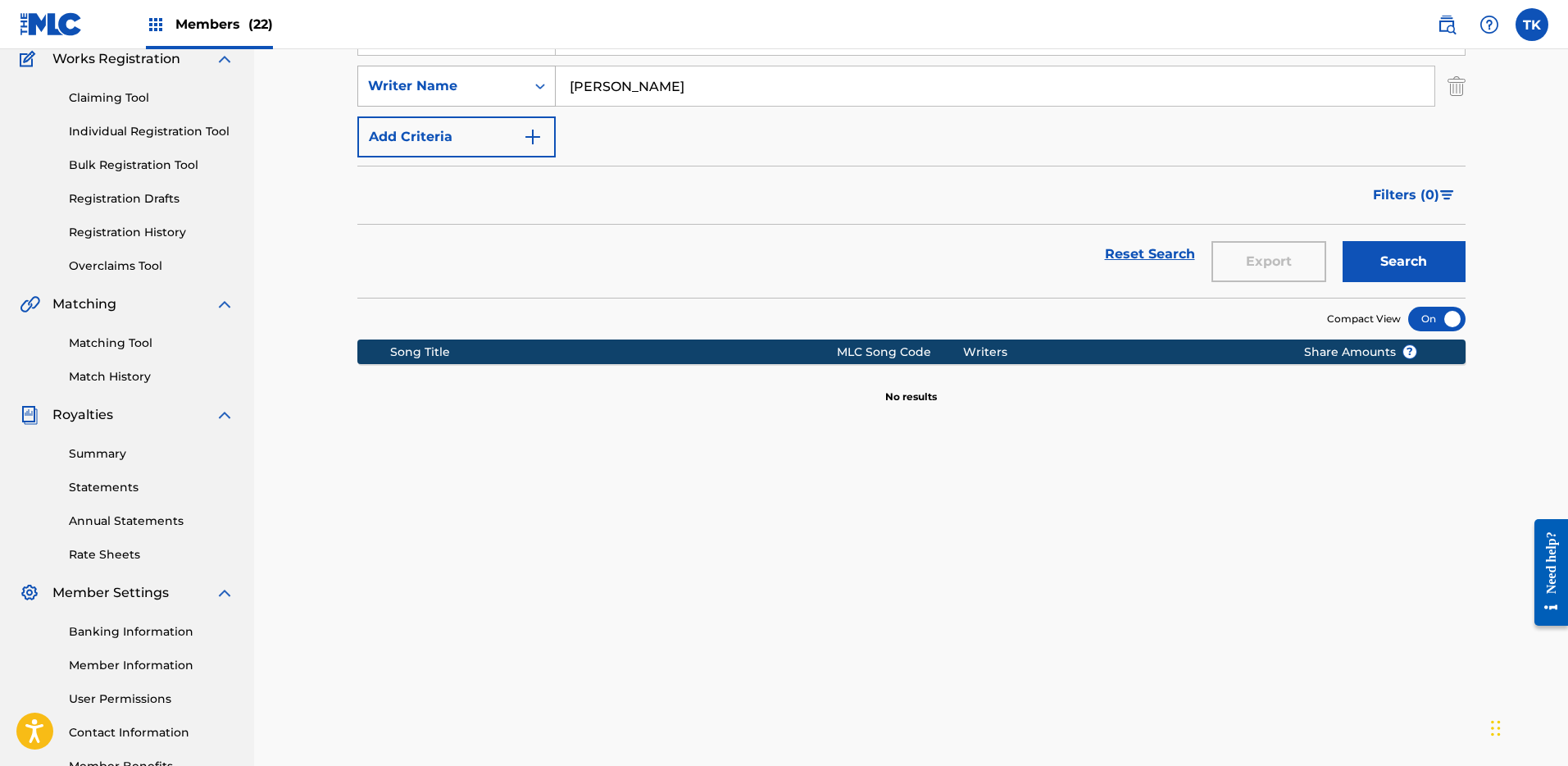
click at [1343, 242] on button "Search" at bounding box center [1405, 262] width 123 height 41
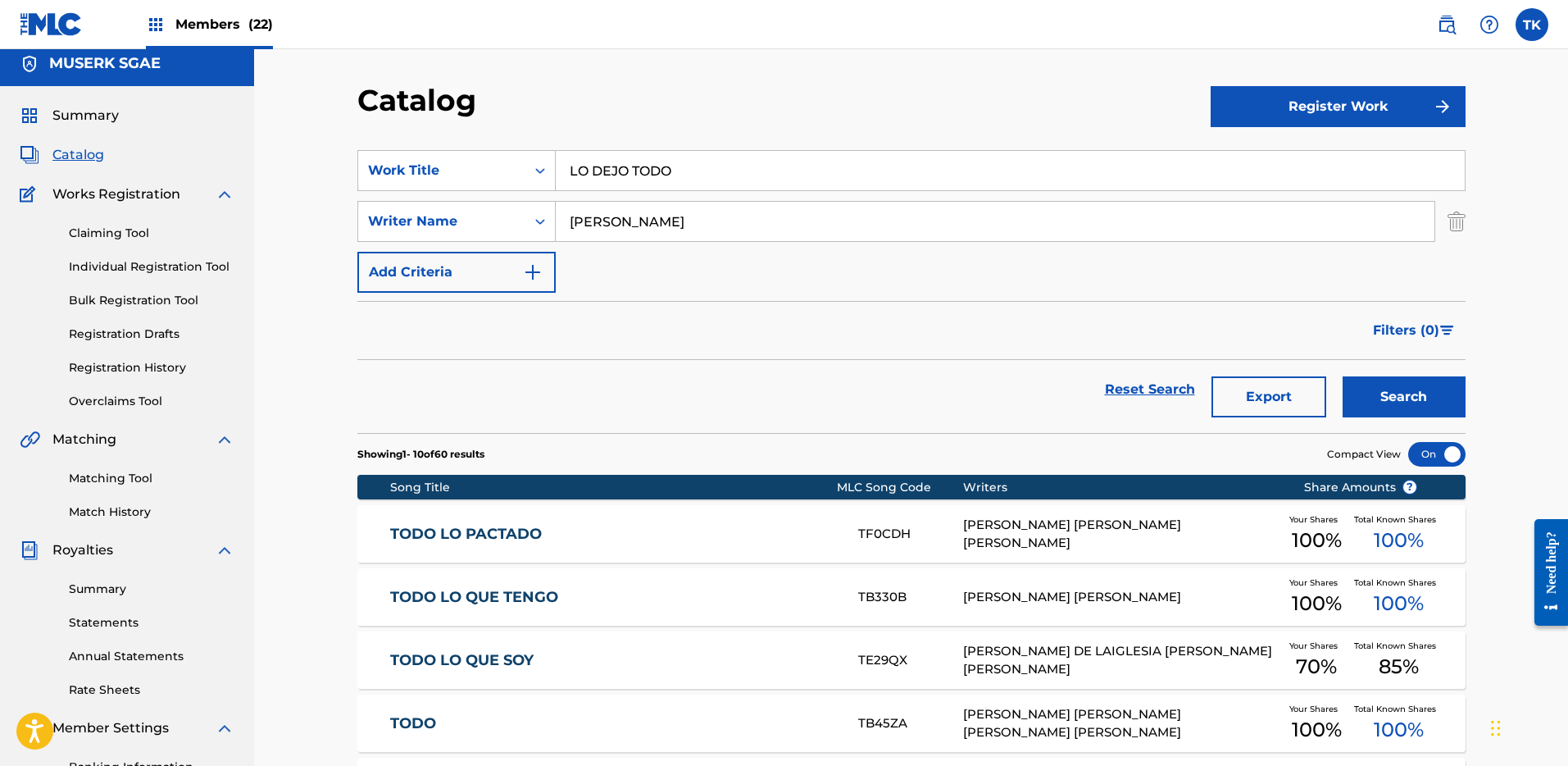
scroll to position [0, 0]
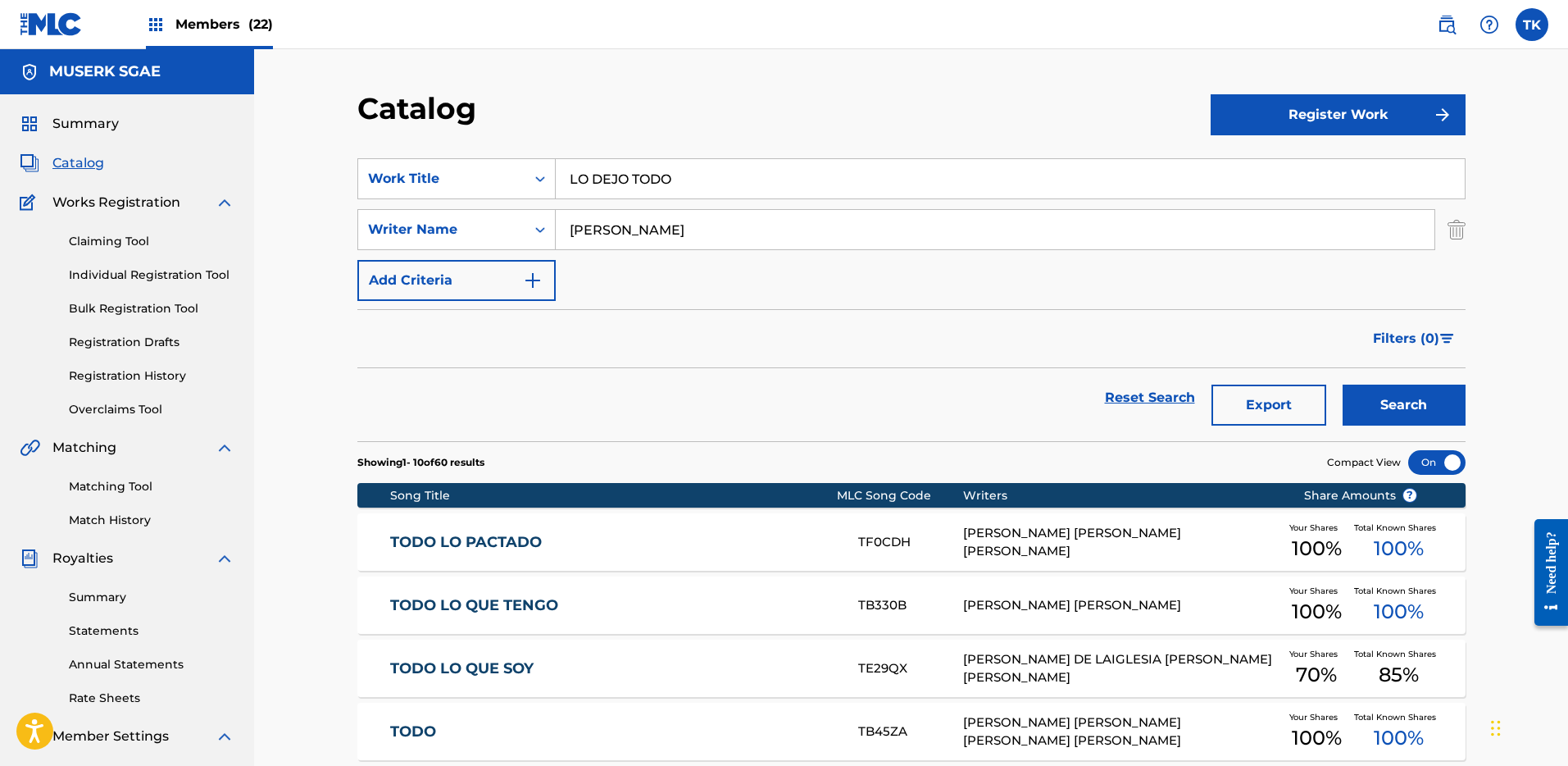
click at [601, 219] on input "LUCAS" at bounding box center [994, 230] width 879 height 39
click at [1343, 385] on button "Search" at bounding box center [1405, 405] width 123 height 41
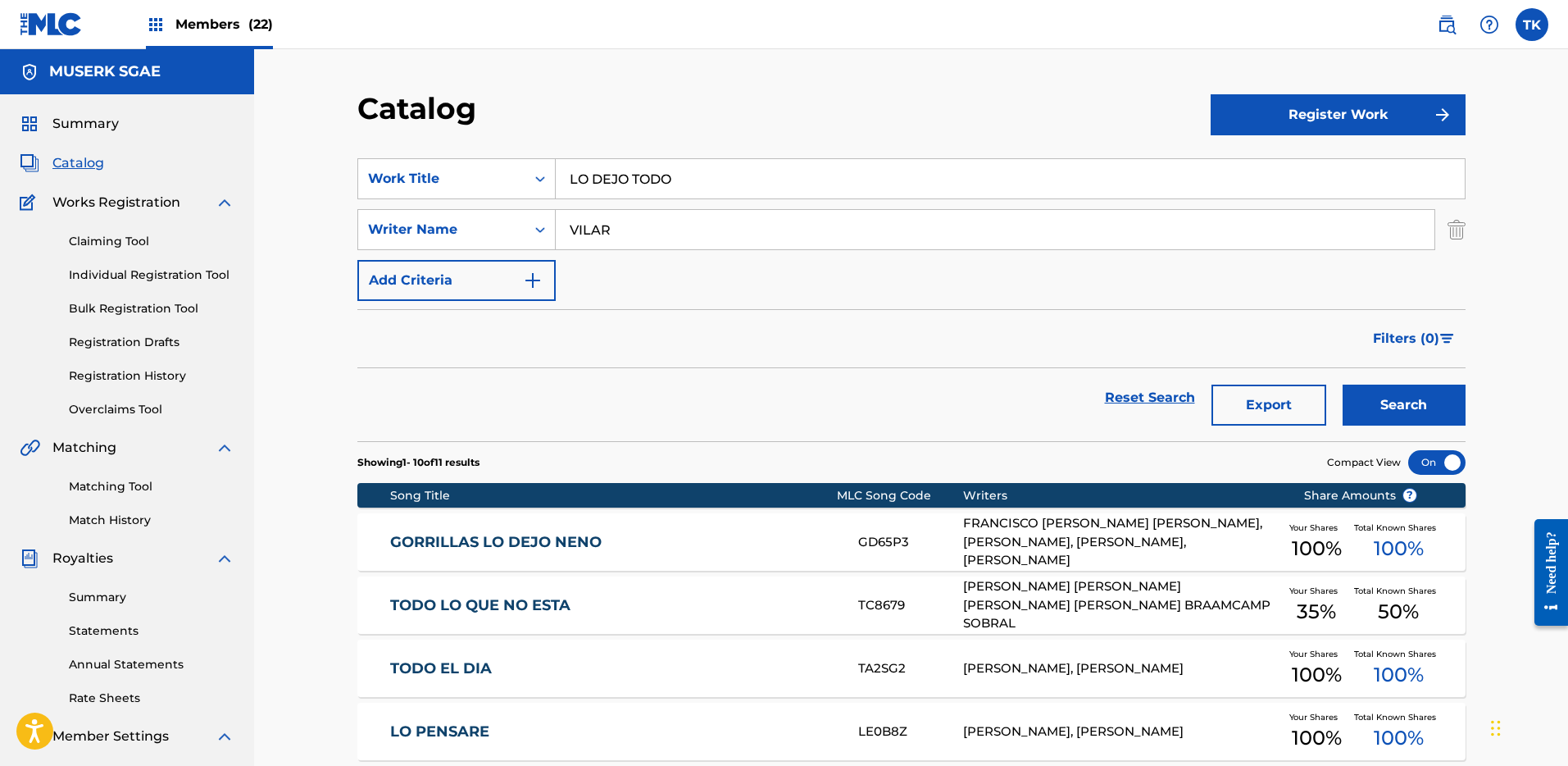
type input "VILAR"
click at [1343, 385] on button "Search" at bounding box center [1405, 405] width 123 height 41
click at [1464, 228] on img "Search Form" at bounding box center [1457, 230] width 18 height 41
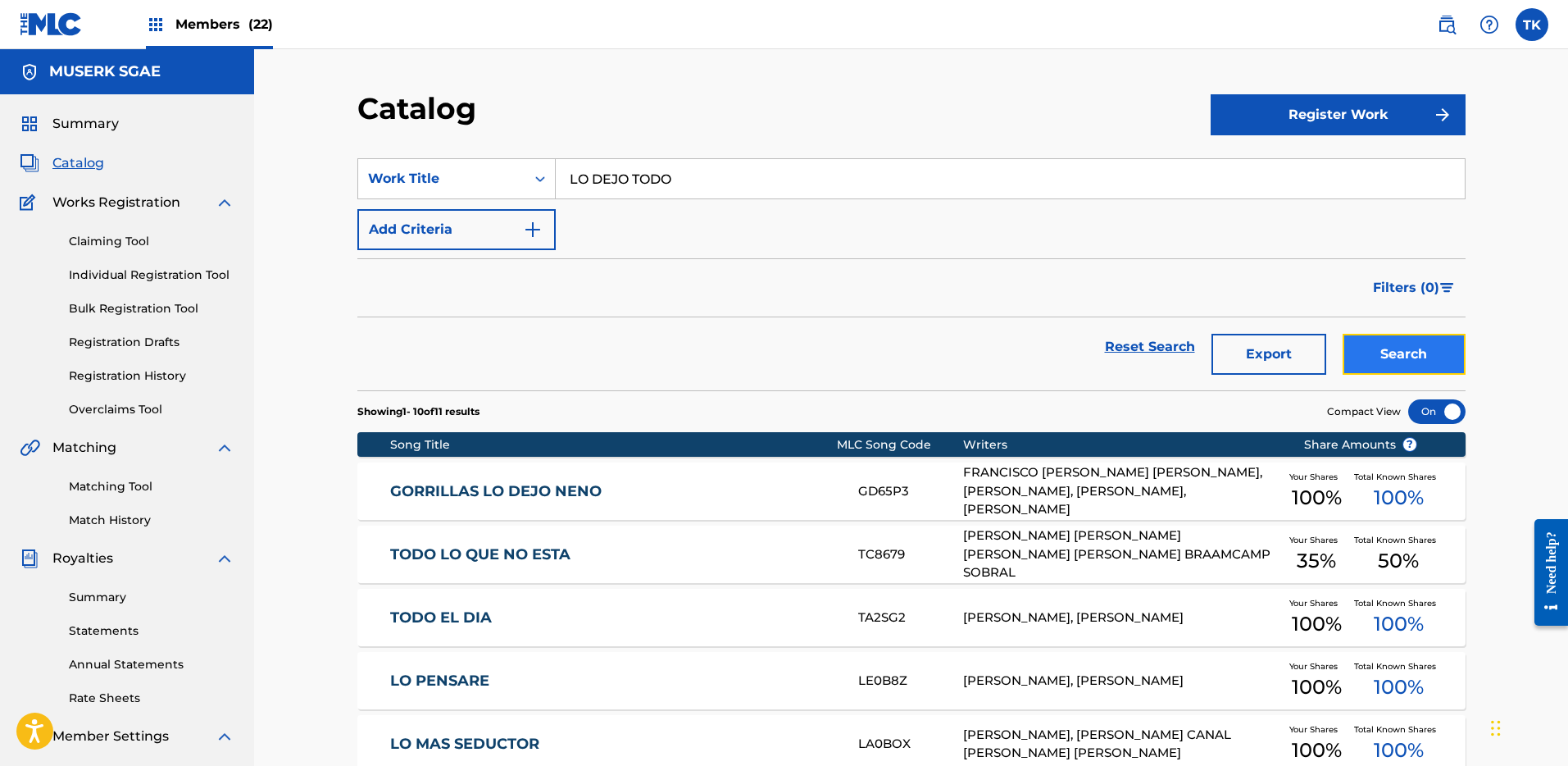
click at [1411, 357] on button "Search" at bounding box center [1405, 354] width 123 height 41
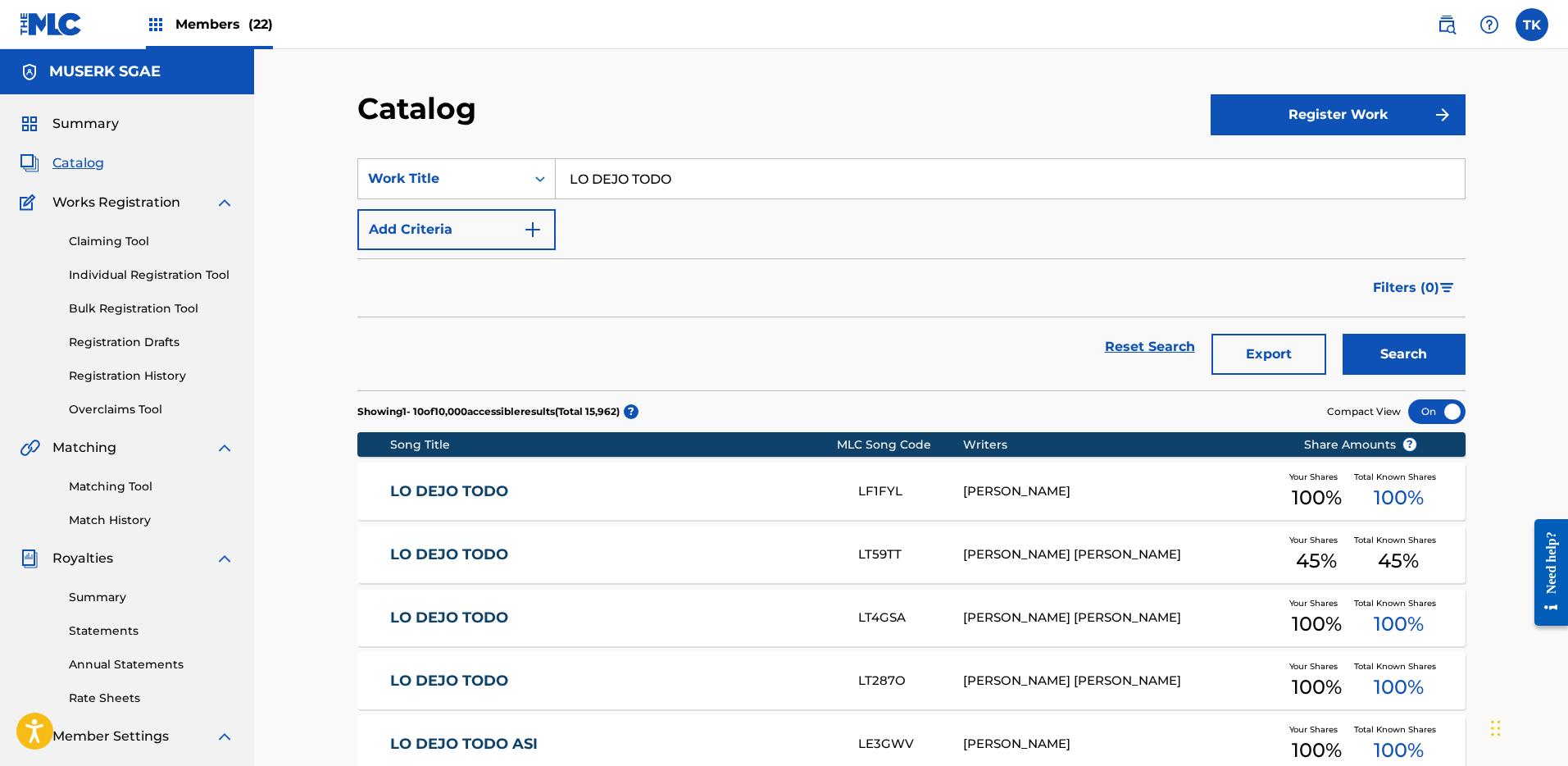
click at [700, 183] on input "LO DEJO TODO" at bounding box center [1010, 178] width 909 height 39
paste input "T3258608123"
type input "T3258608123"
click at [441, 183] on div "Work Title" at bounding box center [442, 178] width 148 height 19
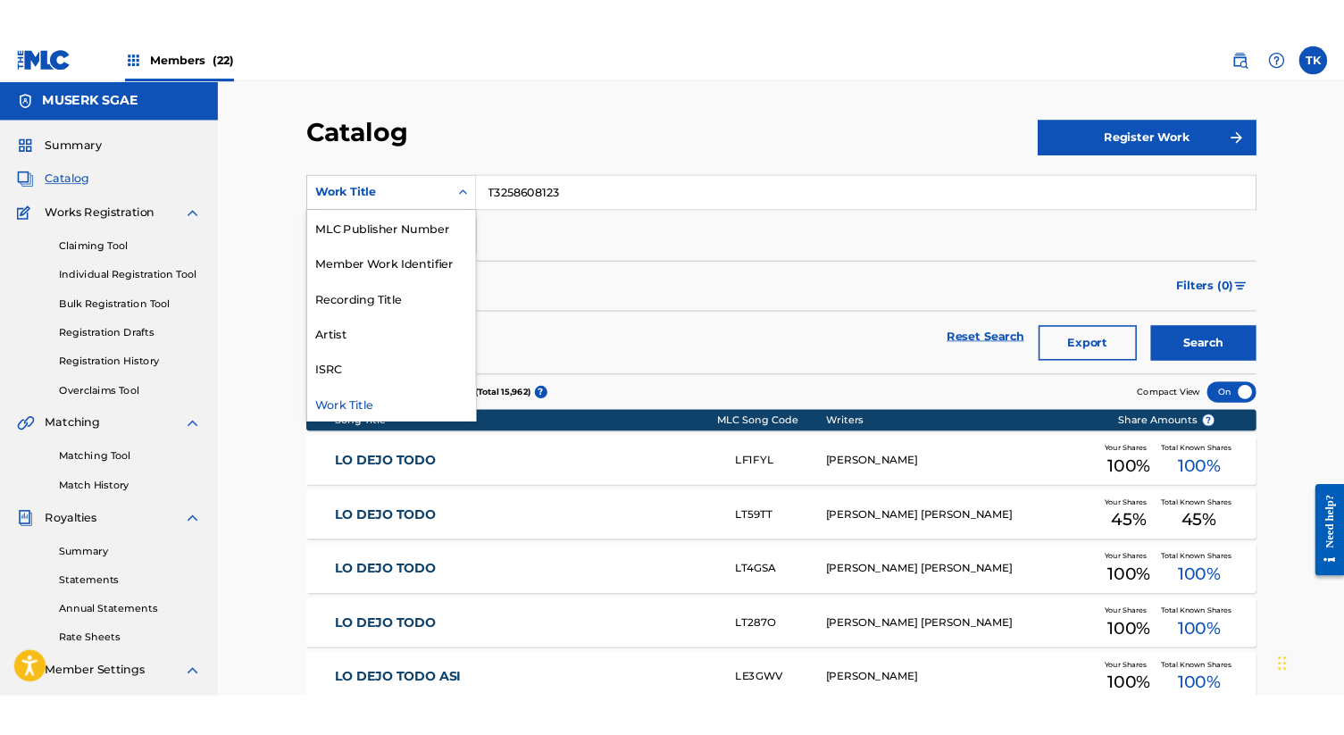
scroll to position [81, 0]
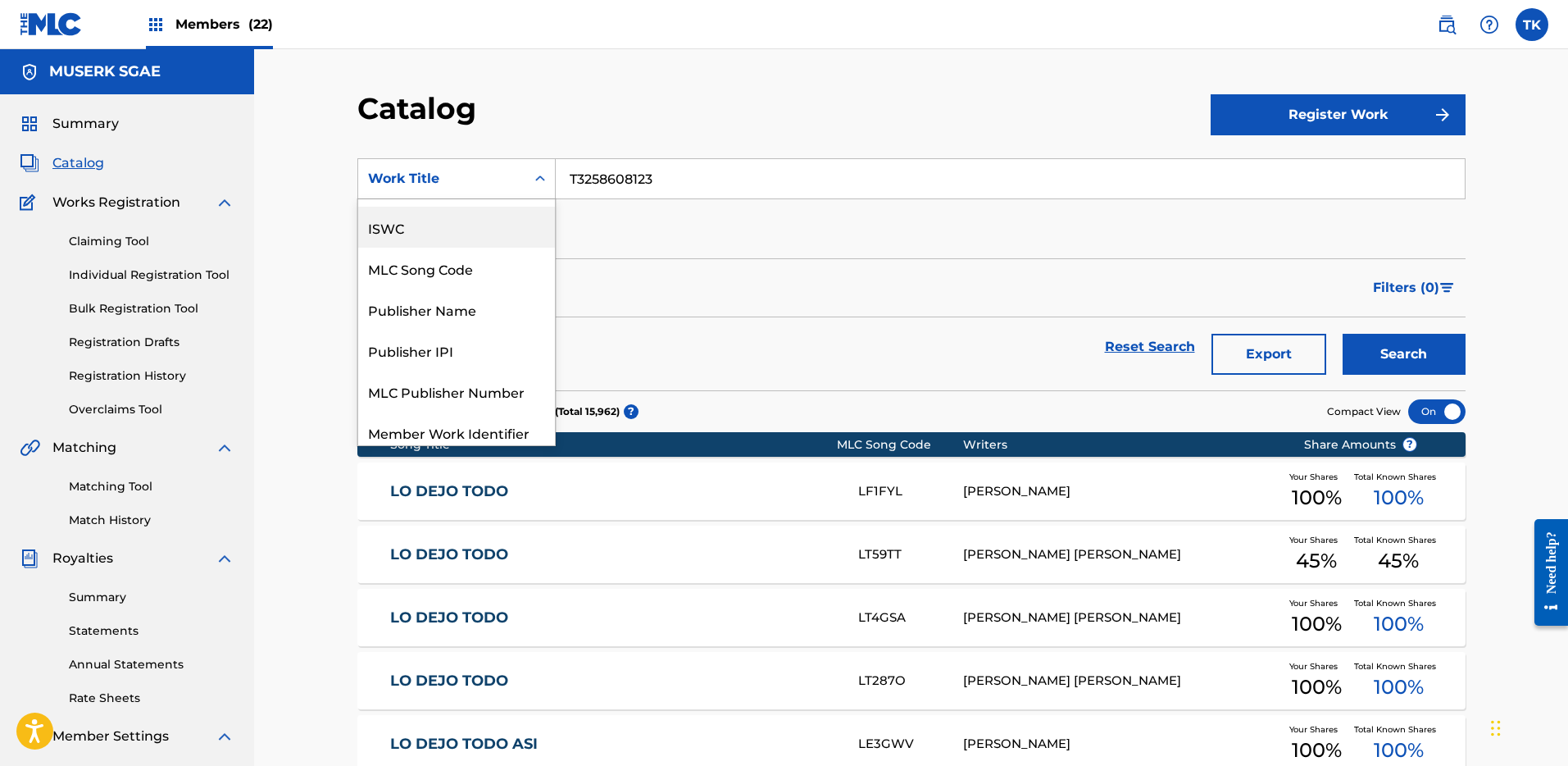
click at [434, 231] on div "ISWC" at bounding box center [456, 227] width 196 height 41
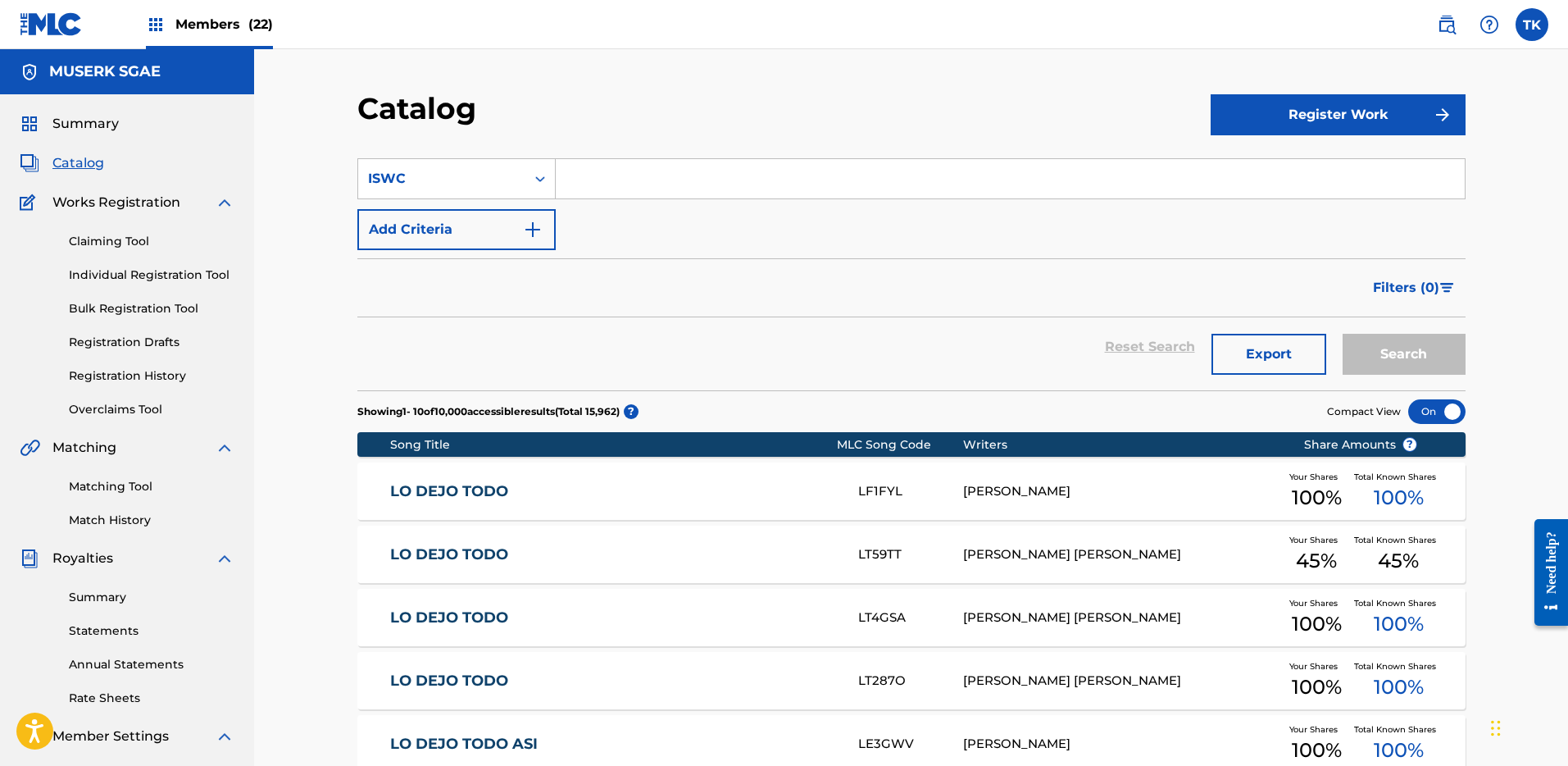
click at [1238, 169] on input "Search Form" at bounding box center [1010, 178] width 909 height 39
paste input "T3258608123"
type input "T3258608123"
click at [1414, 338] on button "Search" at bounding box center [1405, 354] width 123 height 41
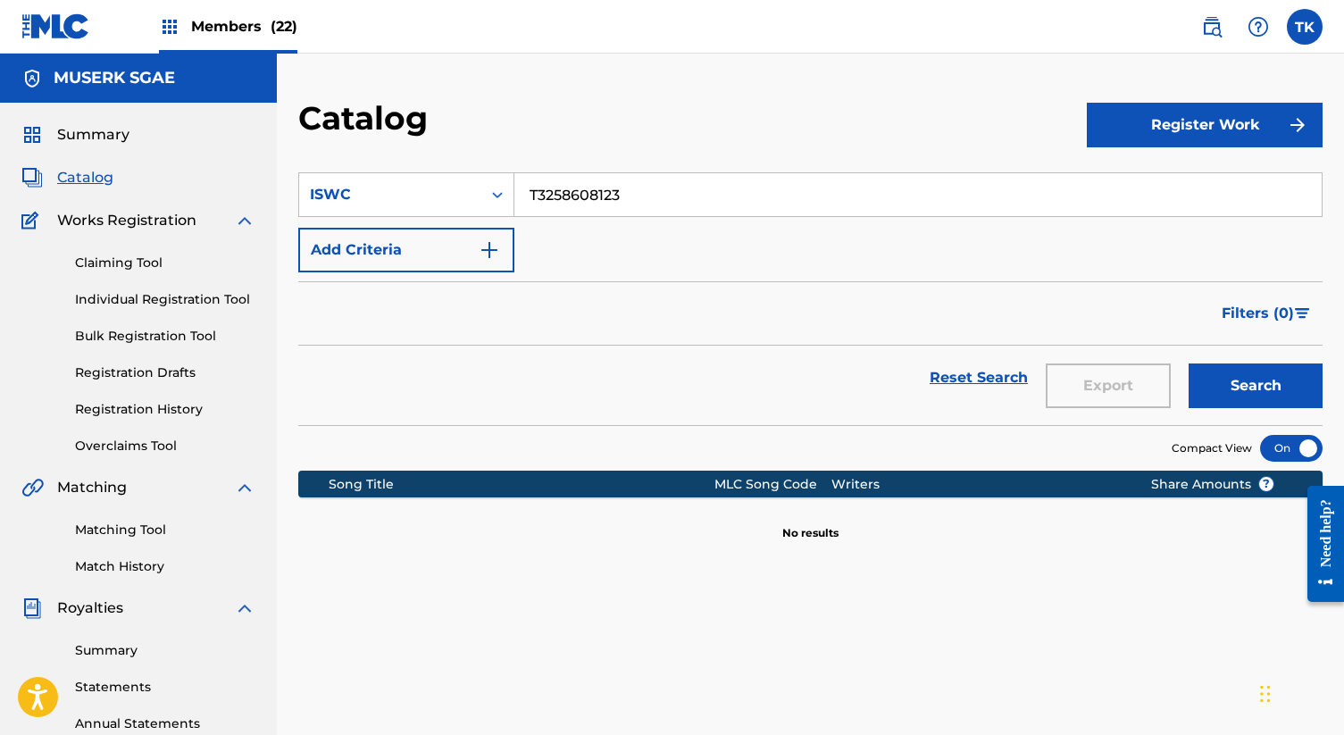
click at [665, 223] on div "SearchWithCriteria80b860af-3ced-4b90-a5a6-7243207fa88f ISWC T3258608123 Add Cri…" at bounding box center [810, 222] width 1024 height 100
click at [653, 190] on input "T3258608123" at bounding box center [917, 194] width 807 height 43
click at [457, 163] on section "SearchWithCriteria80b860af-3ced-4b90-a5a6-7243207fa88f ISWC T3258608123 Add Cri…" at bounding box center [810, 288] width 1024 height 274
click at [704, 207] on input "T3258608123" at bounding box center [917, 194] width 807 height 43
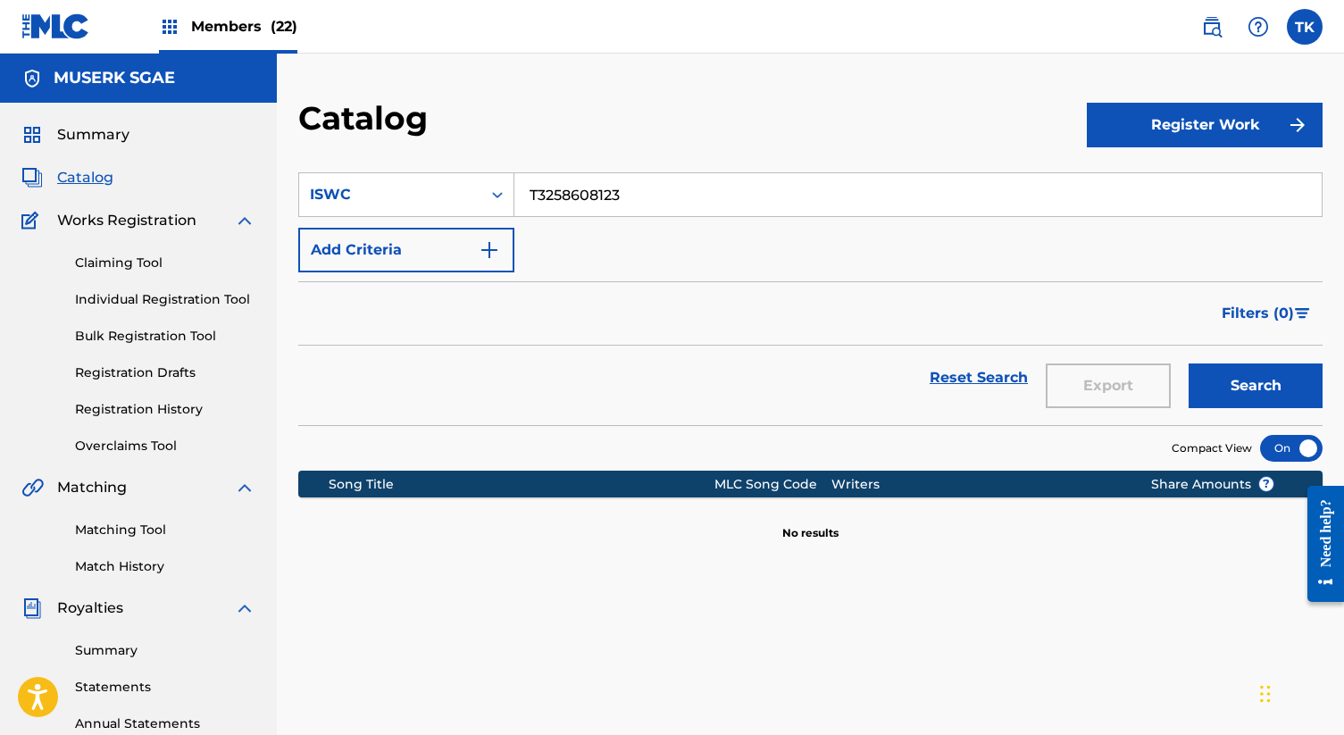
click at [686, 207] on input "T3258608123" at bounding box center [917, 194] width 807 height 43
paste input "Search Form"
click at [561, 194] on input "Search Form" at bounding box center [917, 194] width 807 height 43
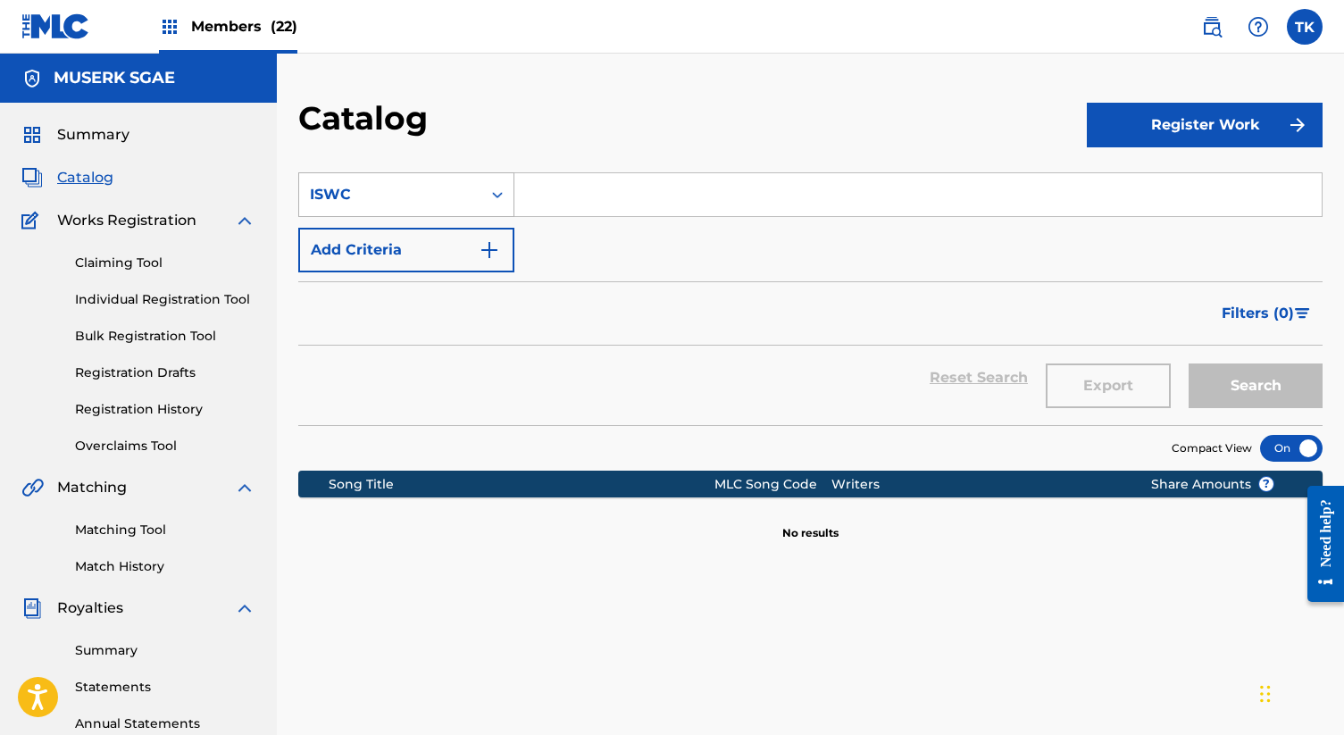
click at [486, 197] on div "Search Form" at bounding box center [497, 195] width 32 height 32
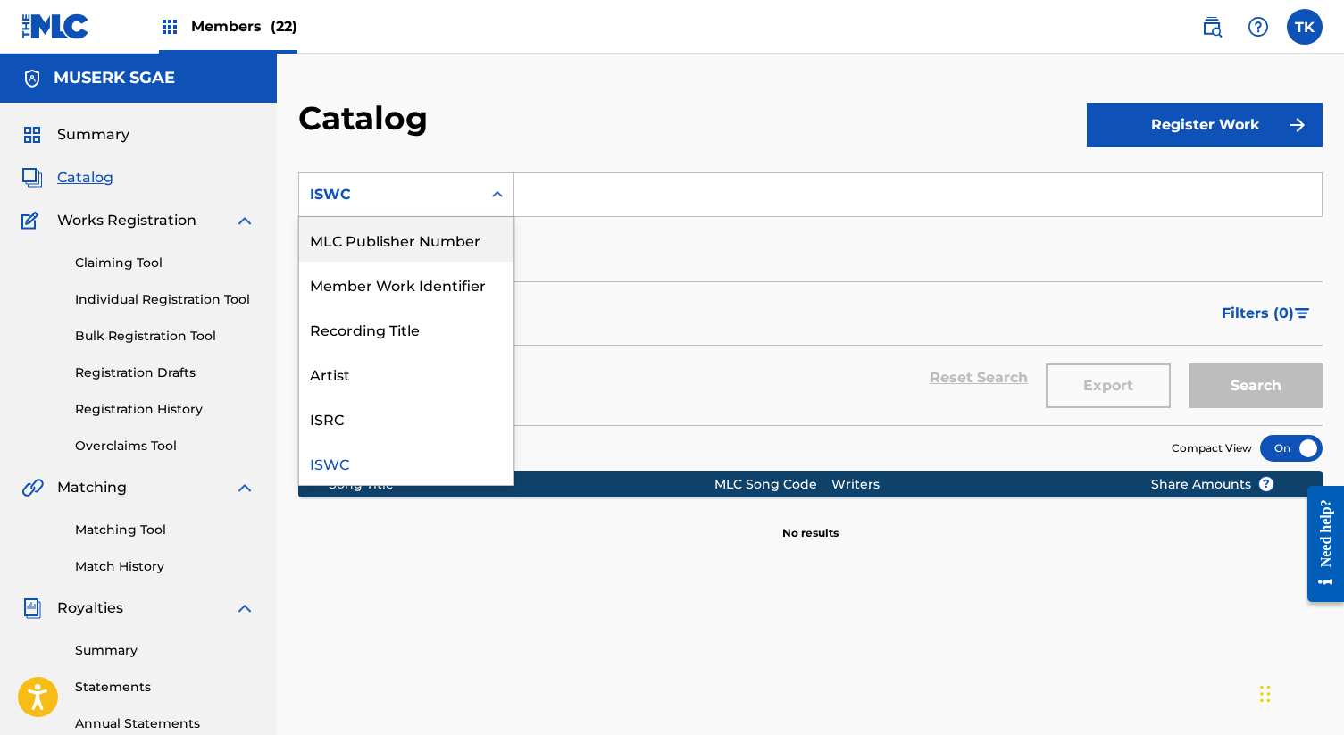
scroll to position [0, 0]
click at [463, 248] on div "Work Title" at bounding box center [406, 239] width 214 height 45
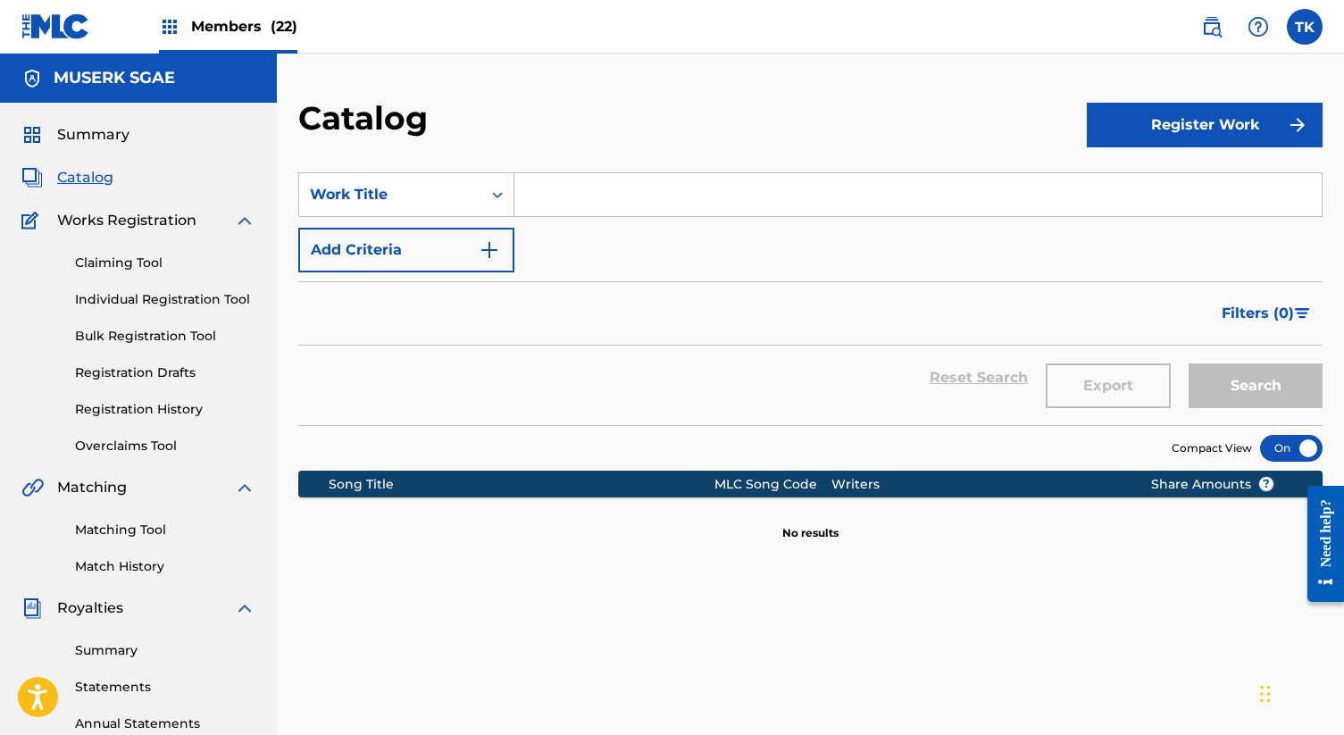
click at [568, 212] on input "Search Form" at bounding box center [917, 194] width 807 height 43
paste input "LO DEJO TODO"
type input "LO DEJO TODO"
click at [1288, 373] on button "Search" at bounding box center [1256, 385] width 134 height 45
